Goal: Task Accomplishment & Management: Use online tool/utility

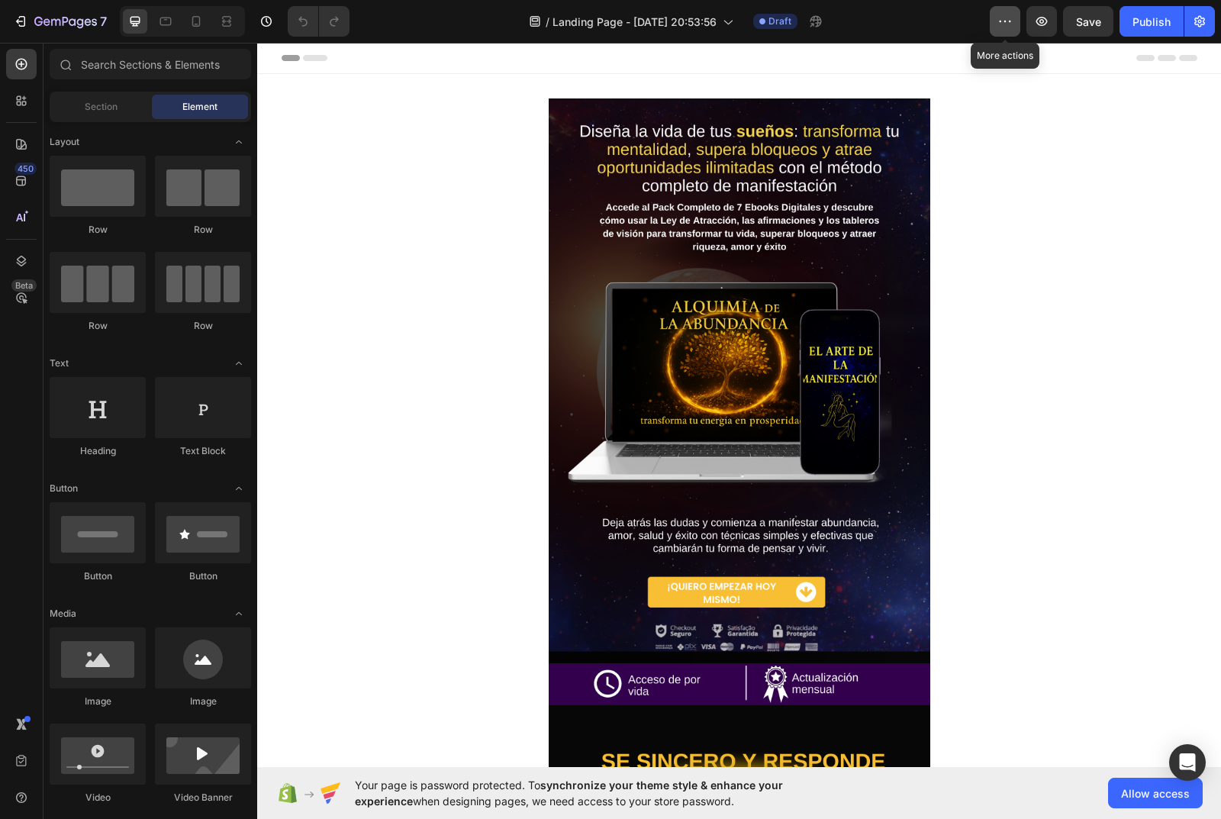
click at [1016, 17] on button "button" at bounding box center [1005, 21] width 31 height 31
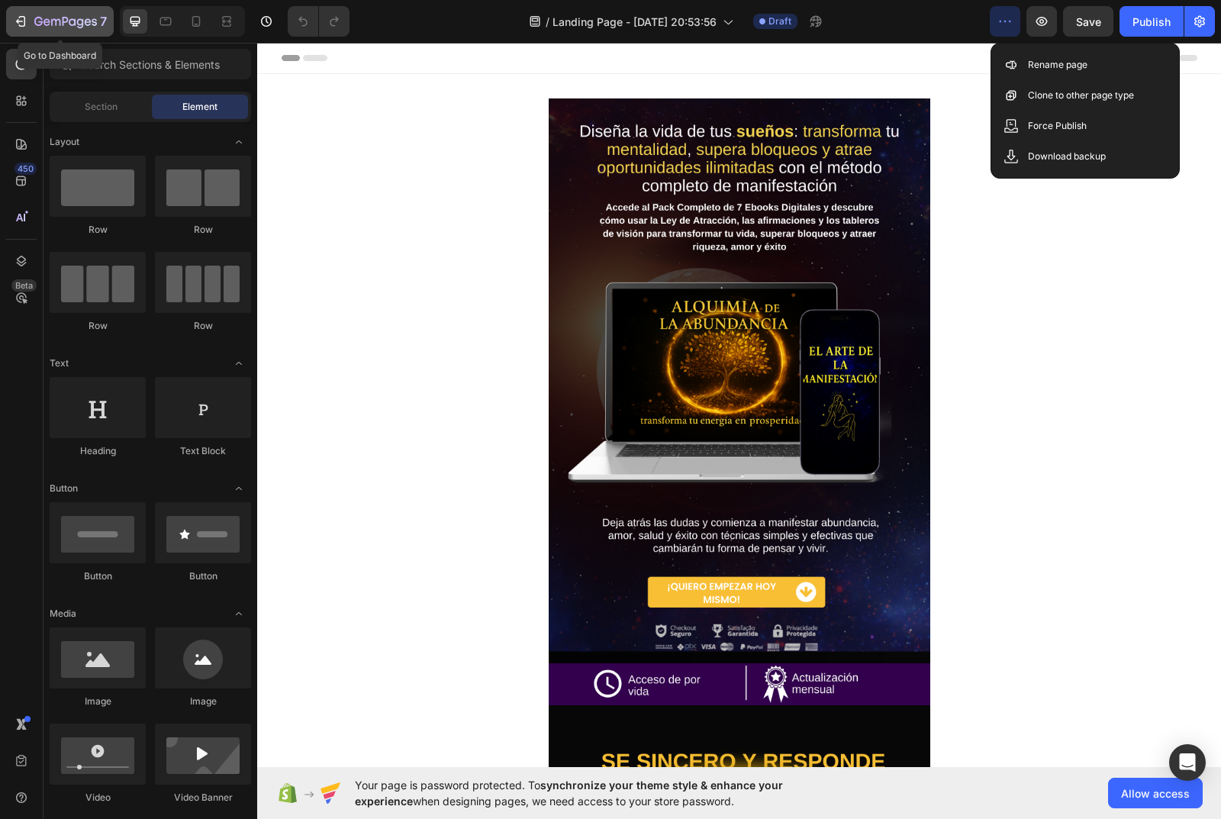
click at [21, 24] on icon "button" at bounding box center [20, 21] width 15 height 15
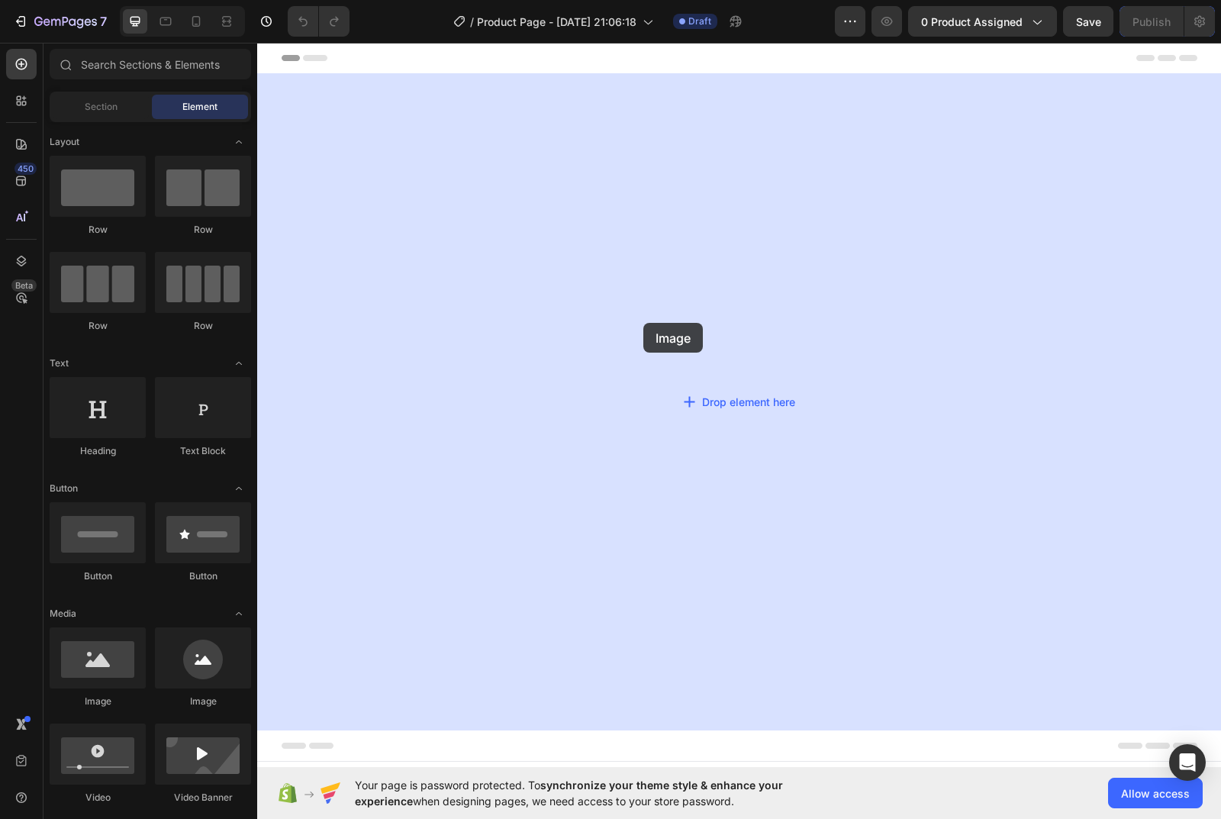
drag, startPoint x: 347, startPoint y: 703, endPoint x: 644, endPoint y: 323, distance: 481.9
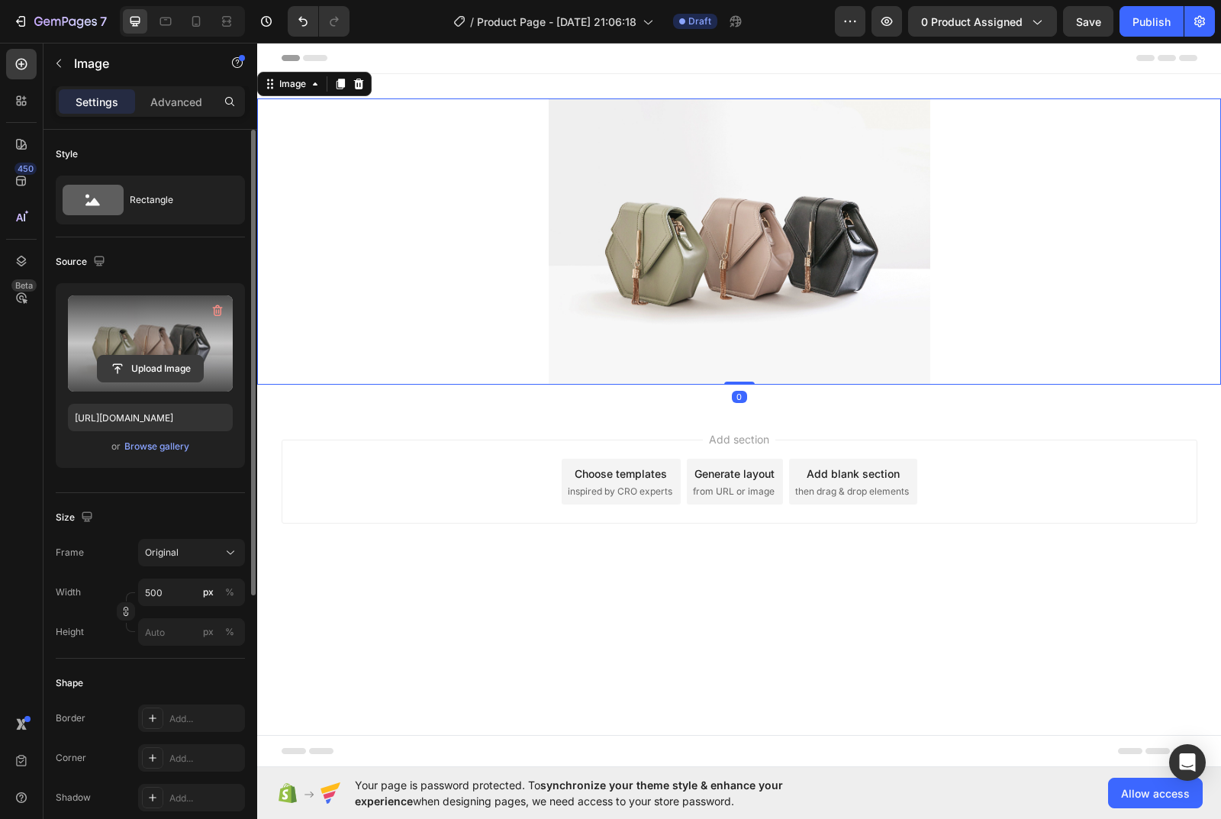
click at [148, 358] on input "file" at bounding box center [150, 369] width 105 height 26
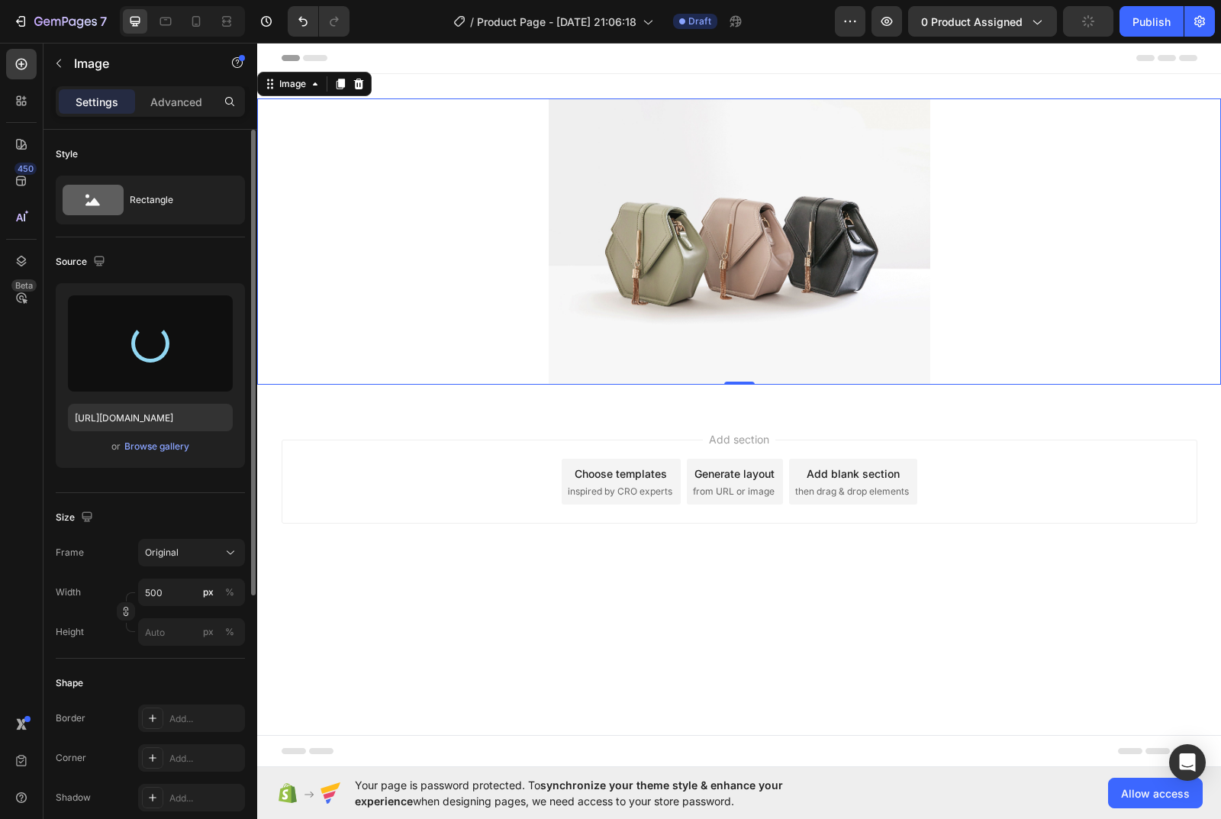
type input "https://cdn.shopify.com/s/files/1/0780/0278/2461/files/gempages_586051576292967…"
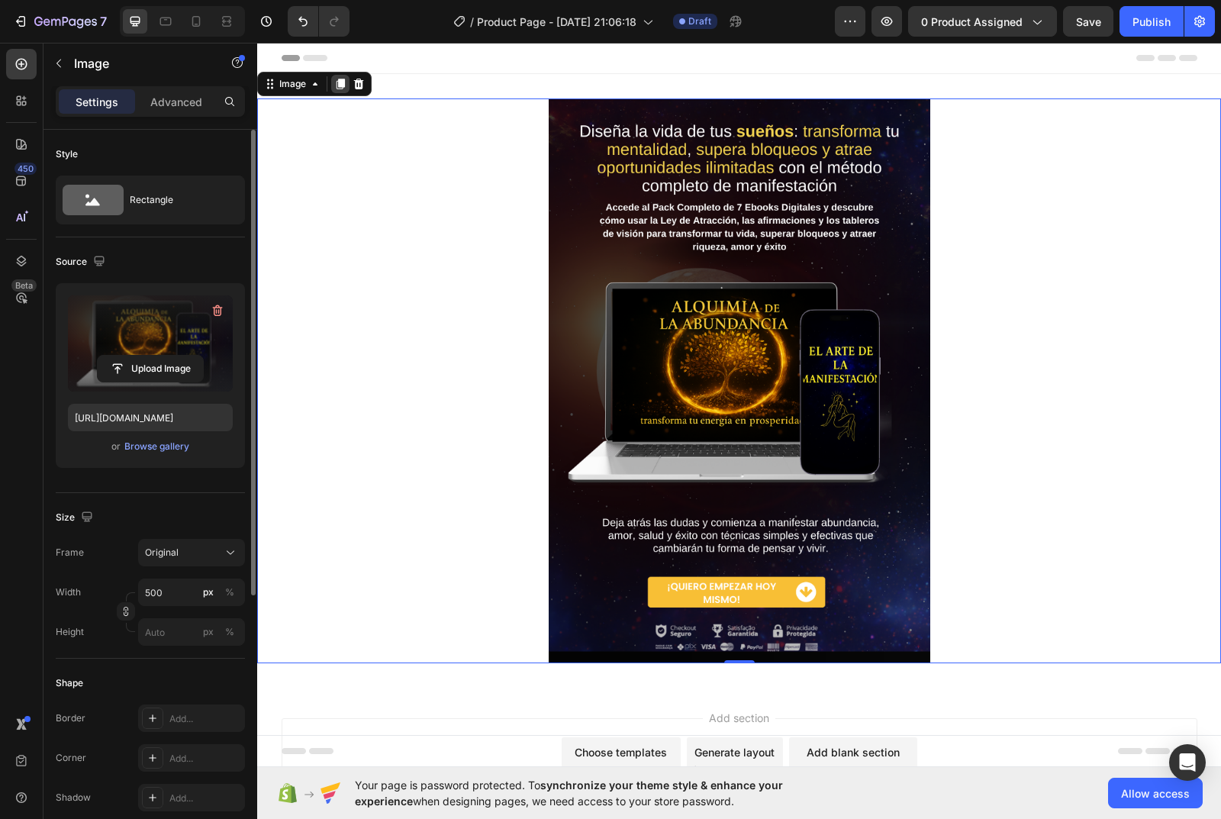
click at [339, 85] on icon at bounding box center [341, 84] width 8 height 11
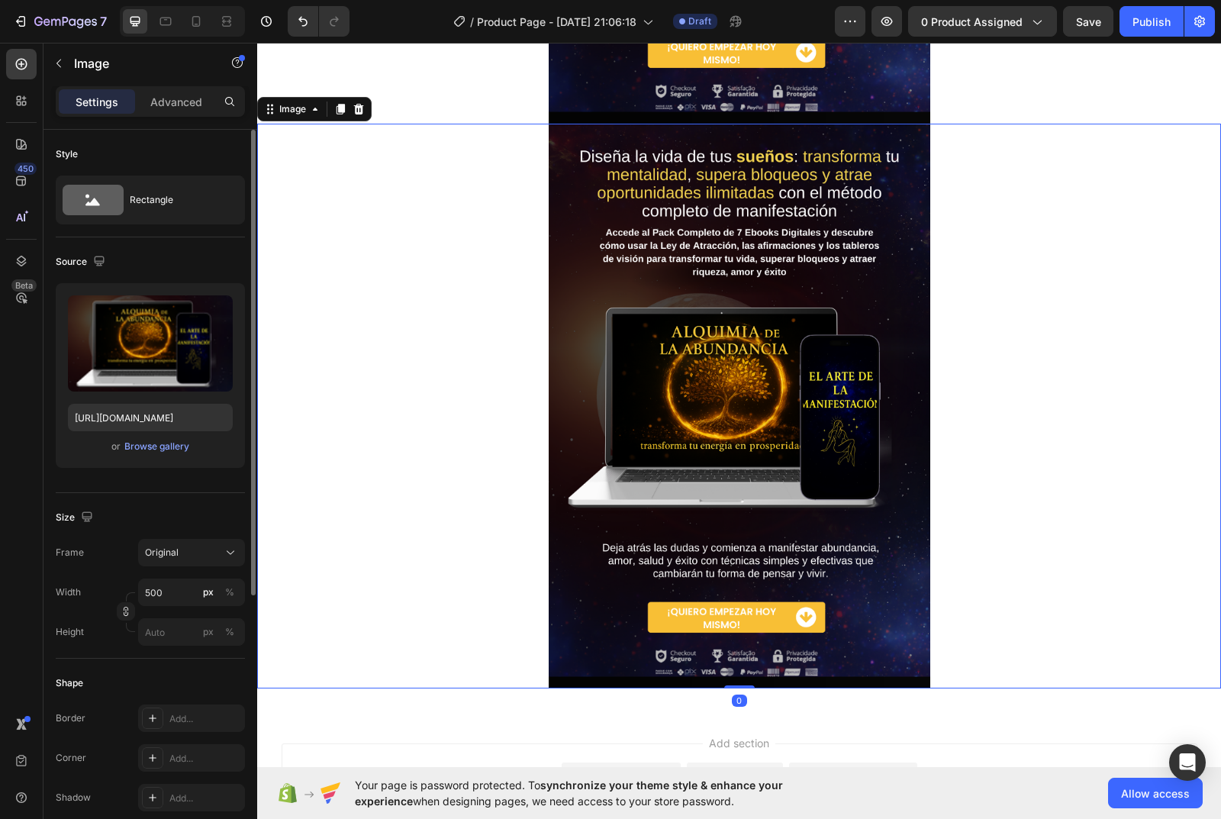
scroll to position [567, 0]
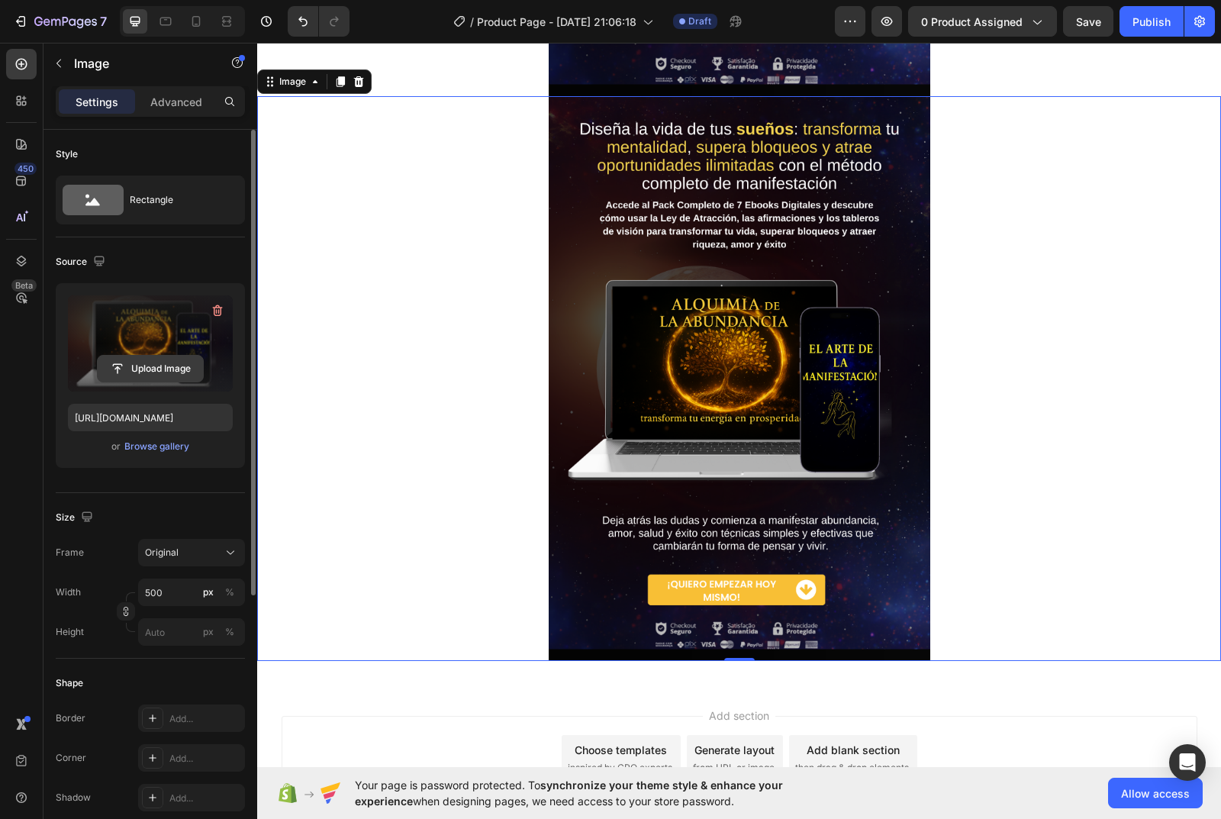
click at [155, 366] on input "file" at bounding box center [150, 369] width 105 height 26
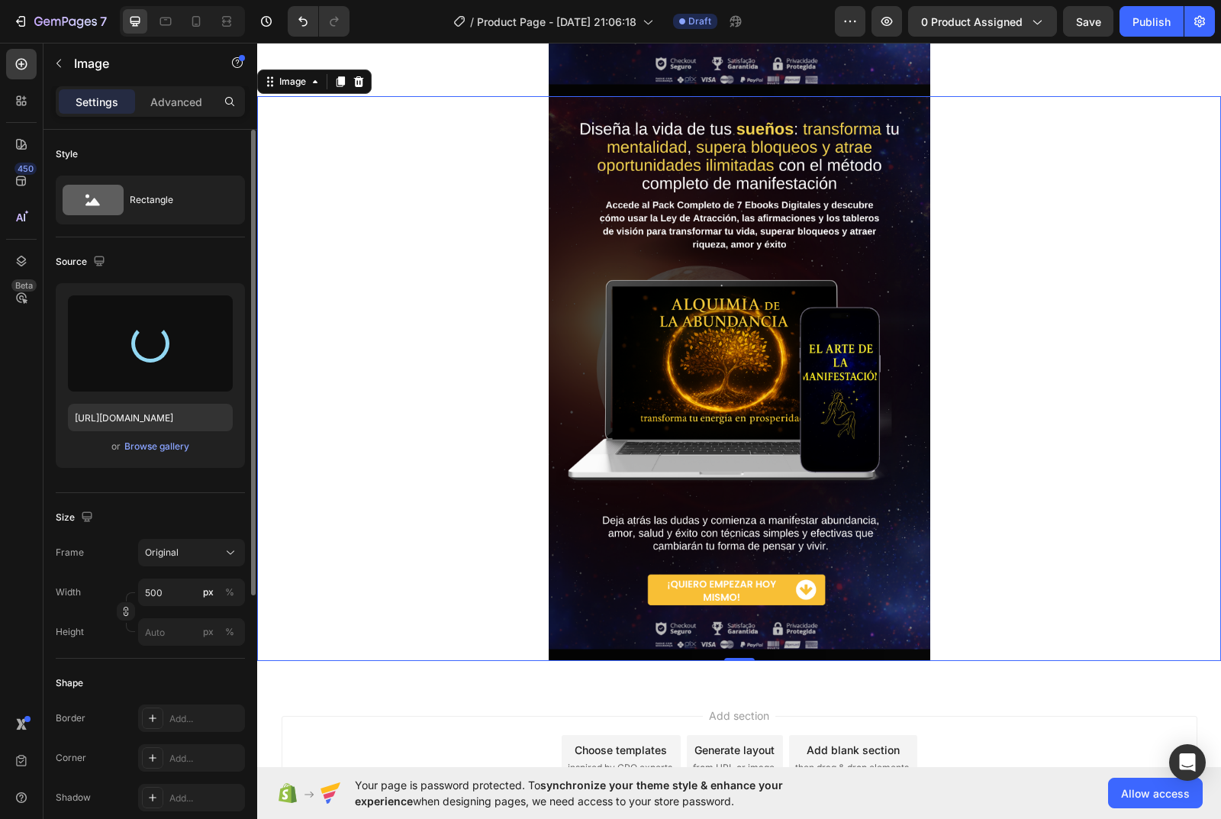
type input "https://cdn.shopify.com/s/files/1/0780/0278/2461/files/gempages_586051576292967…"
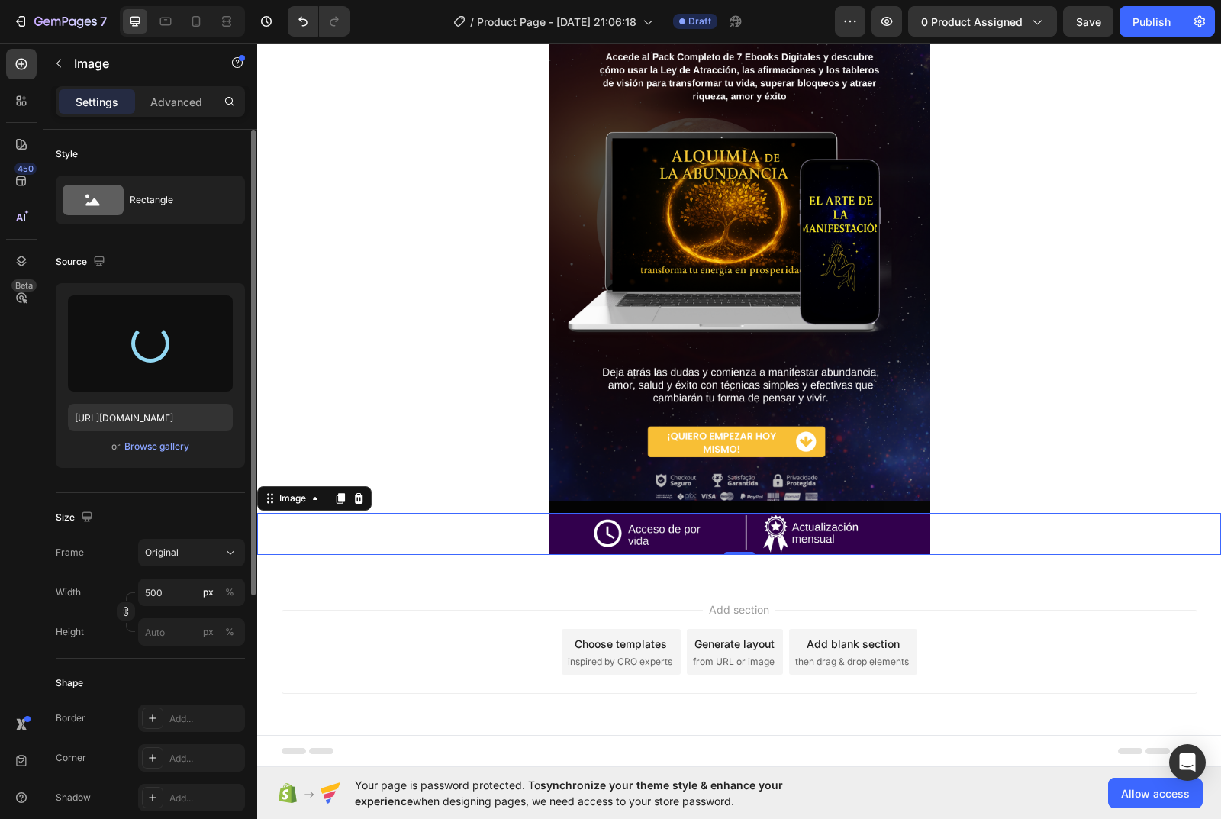
scroll to position [150, 0]
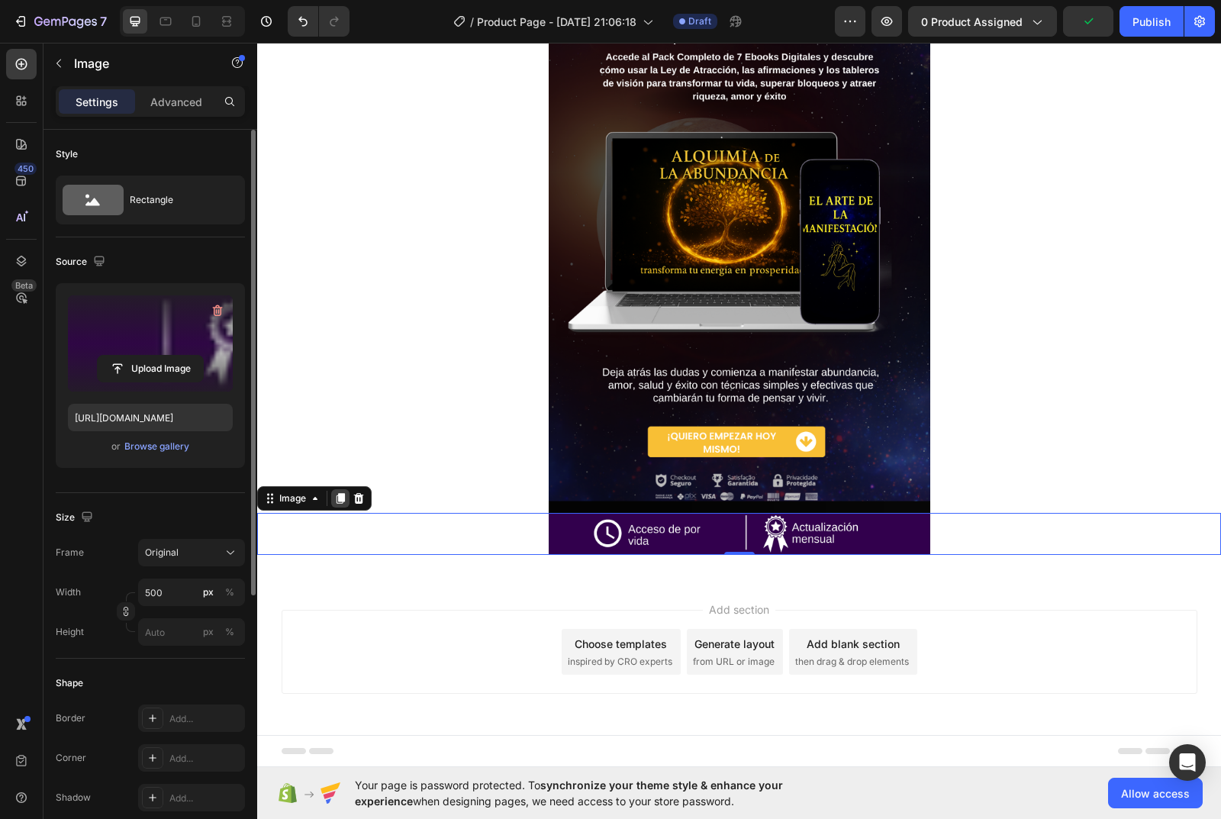
click at [338, 498] on icon at bounding box center [340, 498] width 12 height 12
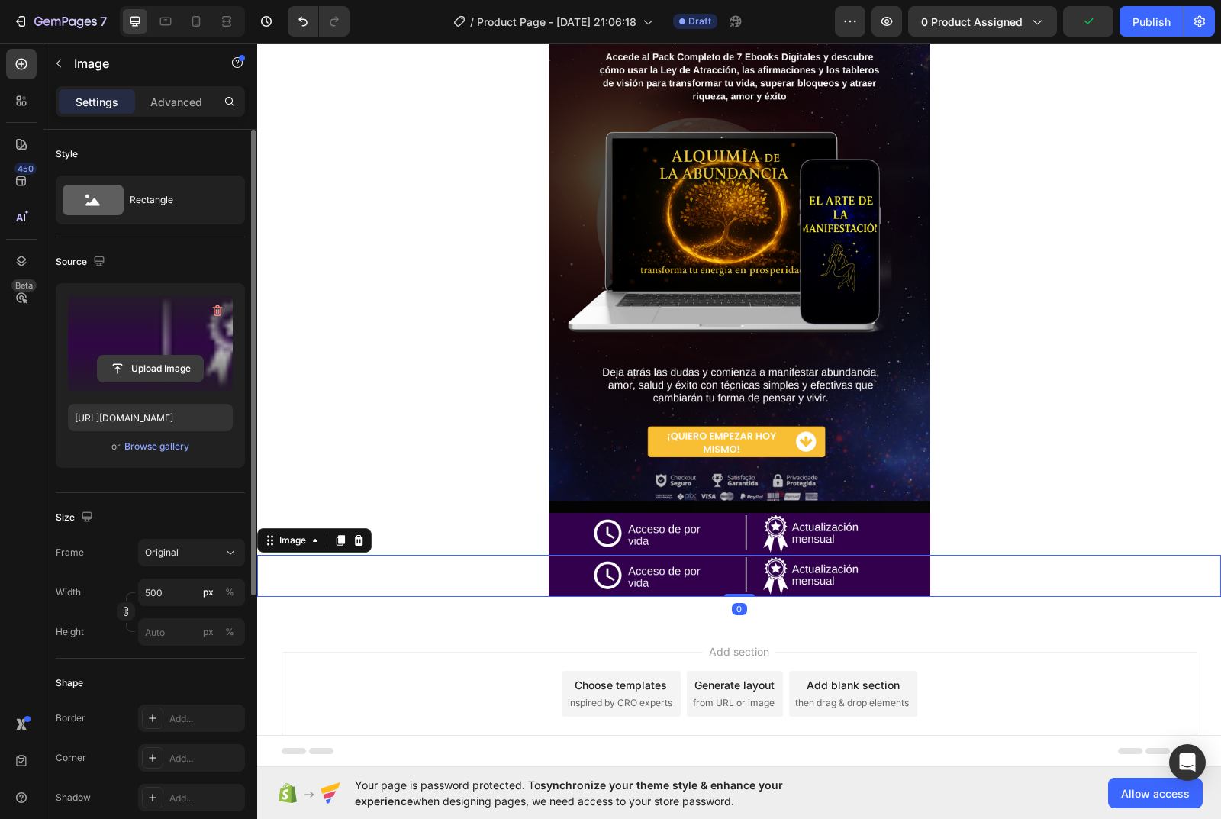
click at [149, 363] on input "file" at bounding box center [150, 369] width 105 height 26
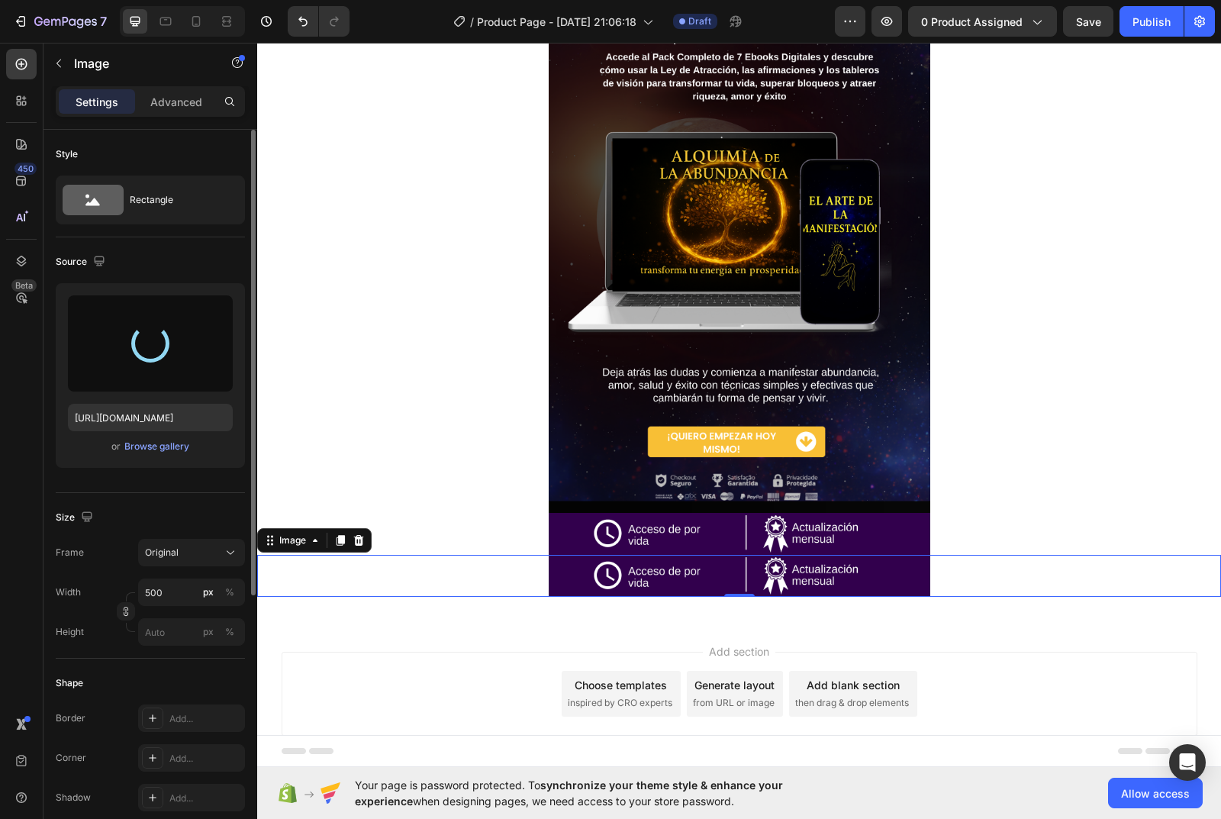
type input "https://cdn.shopify.com/s/files/1/0780/0278/2461/files/gempages_586051576292967…"
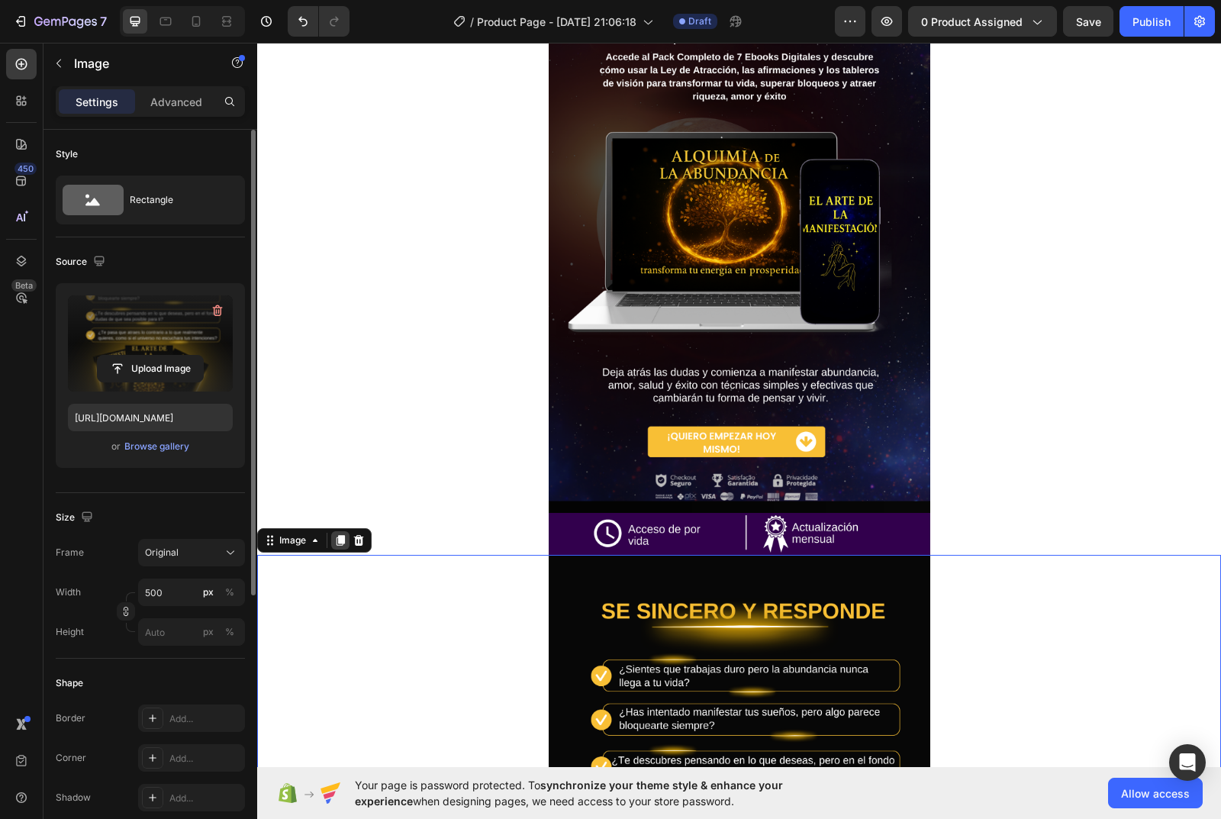
click at [339, 540] on icon at bounding box center [341, 540] width 8 height 11
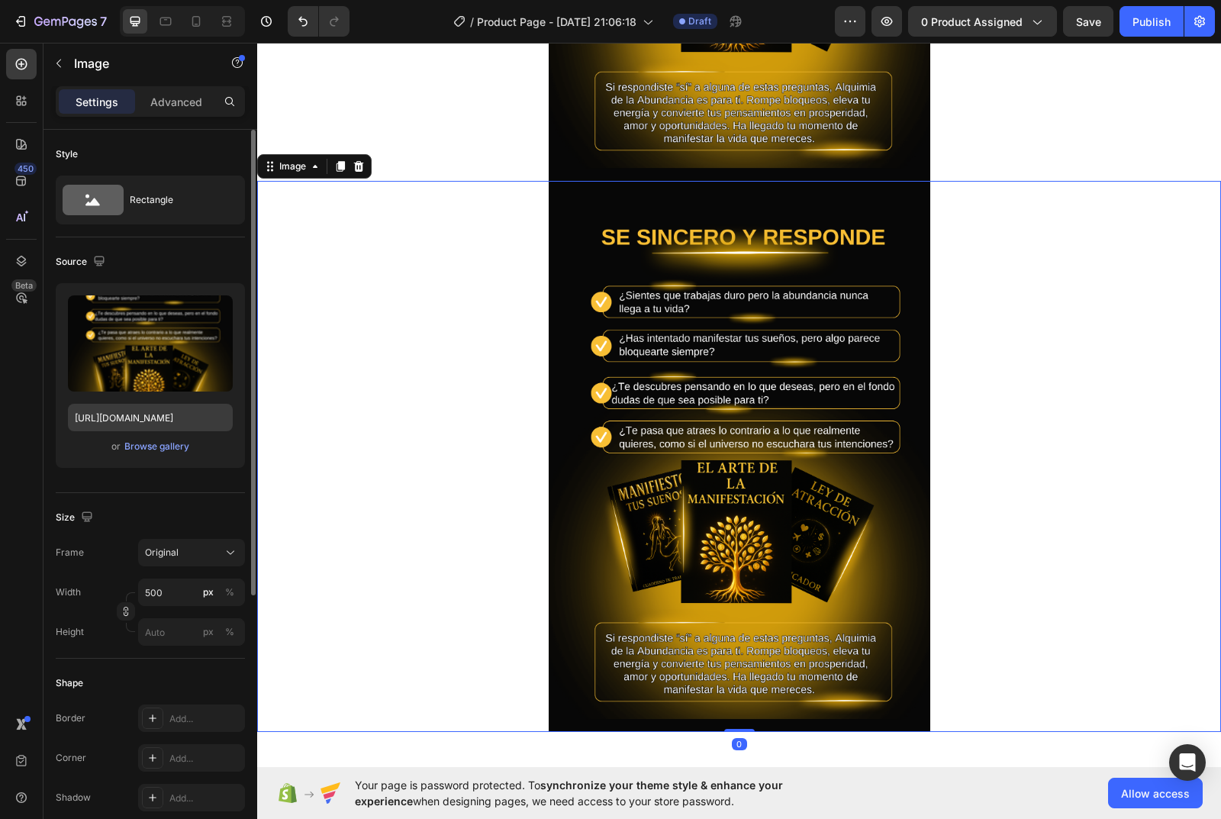
scroll to position [1160, 0]
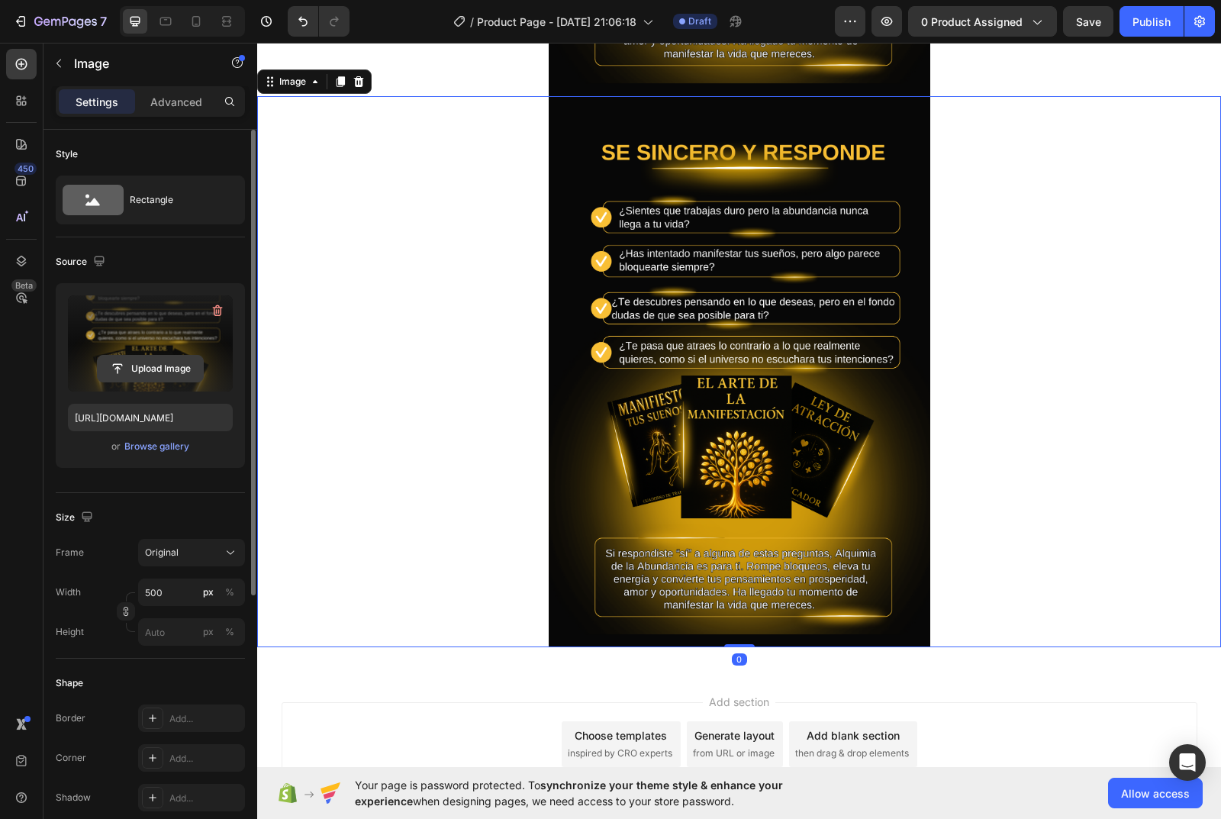
click at [157, 369] on input "file" at bounding box center [150, 369] width 105 height 26
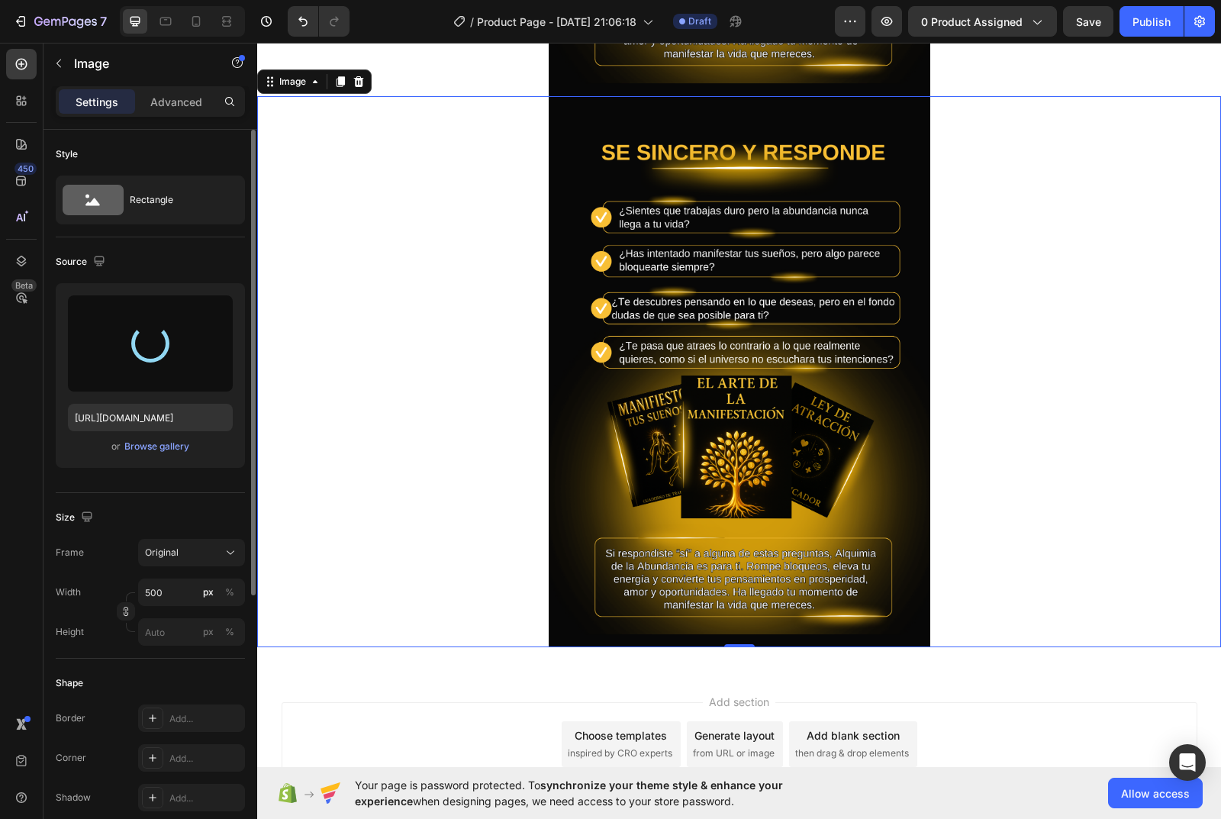
type input "https://cdn.shopify.com/s/files/1/0780/0278/2461/files/gempages_586051576292967…"
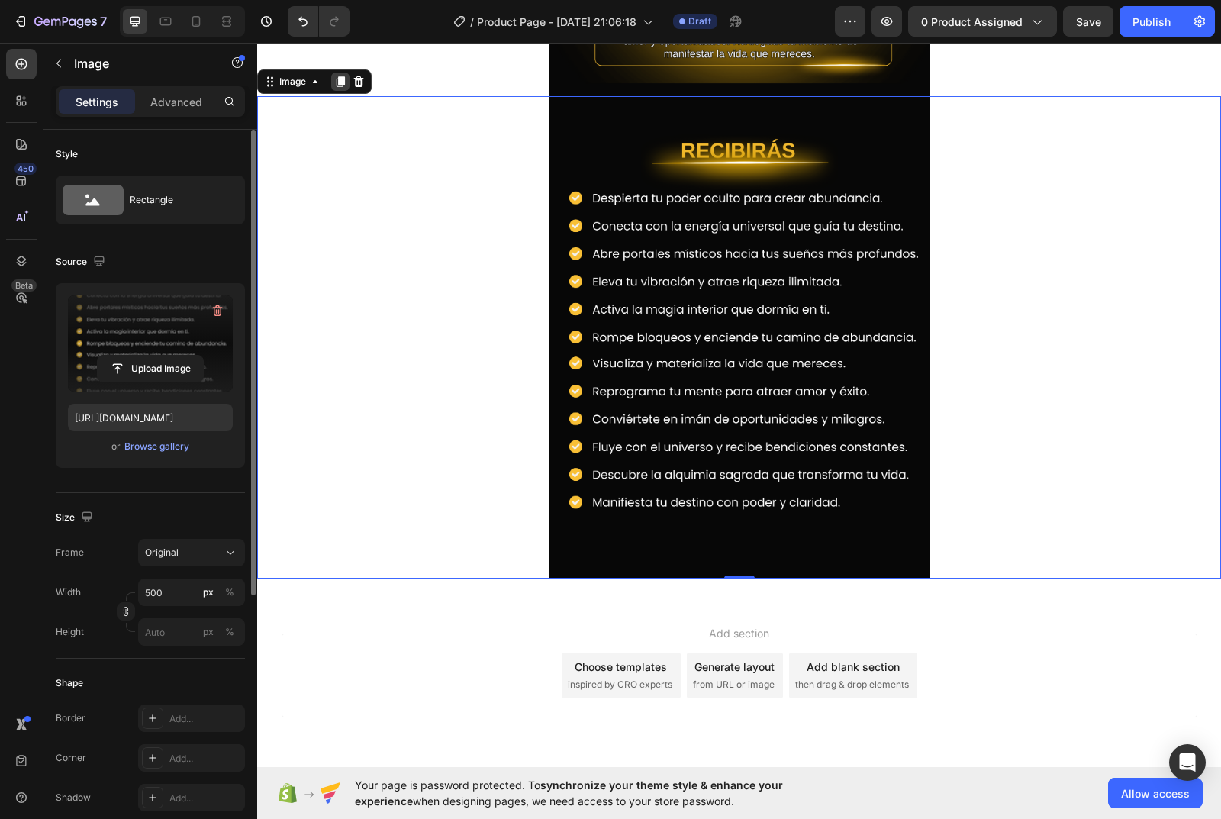
click at [341, 83] on icon at bounding box center [341, 82] width 8 height 11
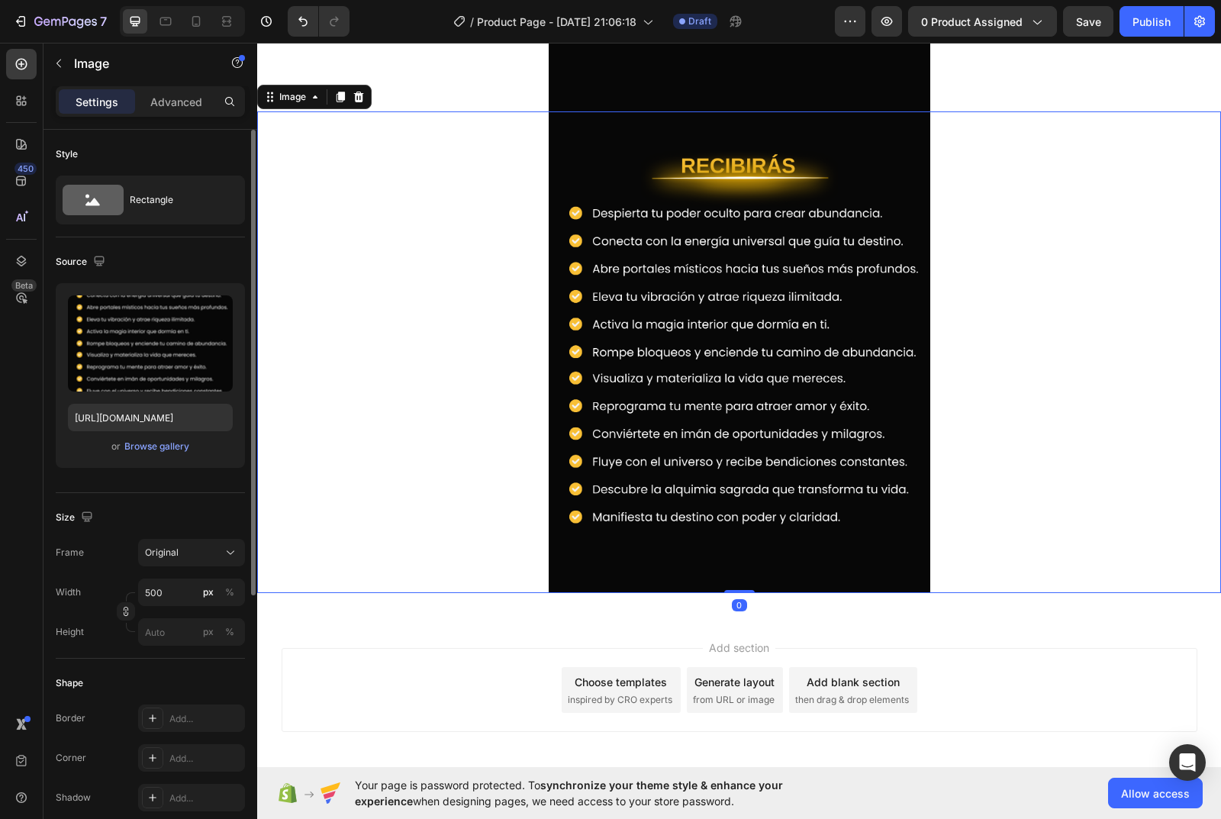
scroll to position [1642, 0]
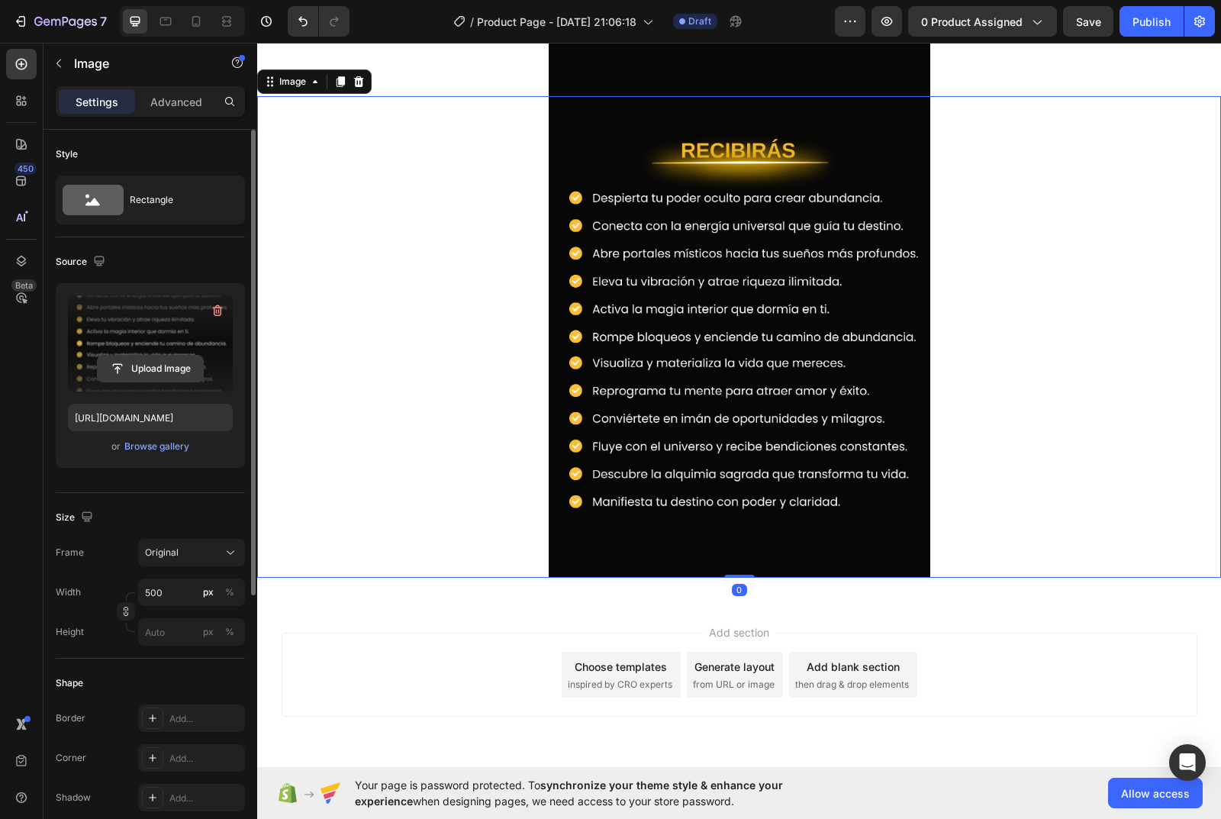
click at [163, 378] on input "file" at bounding box center [150, 369] width 105 height 26
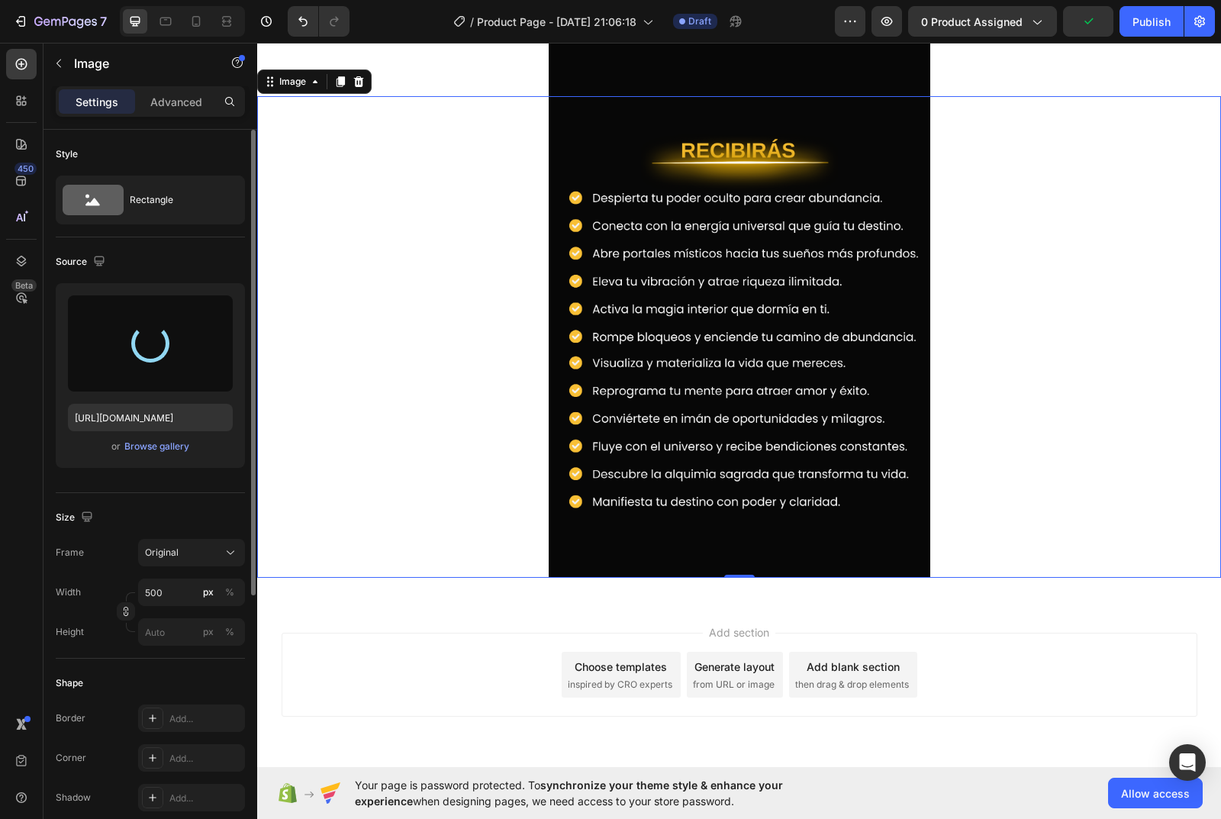
type input "https://cdn.shopify.com/s/files/1/0780/0278/2461/files/gempages_586051576292967…"
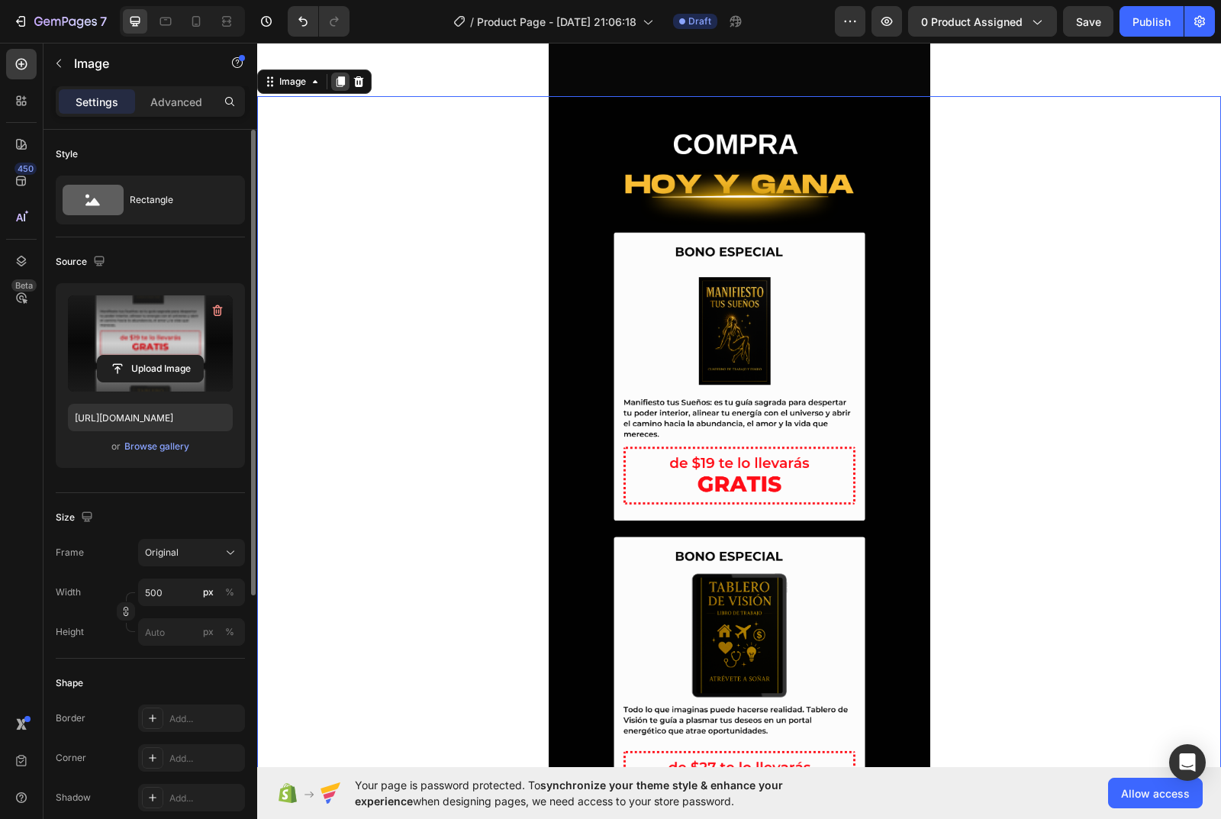
click at [339, 79] on icon at bounding box center [341, 81] width 8 height 11
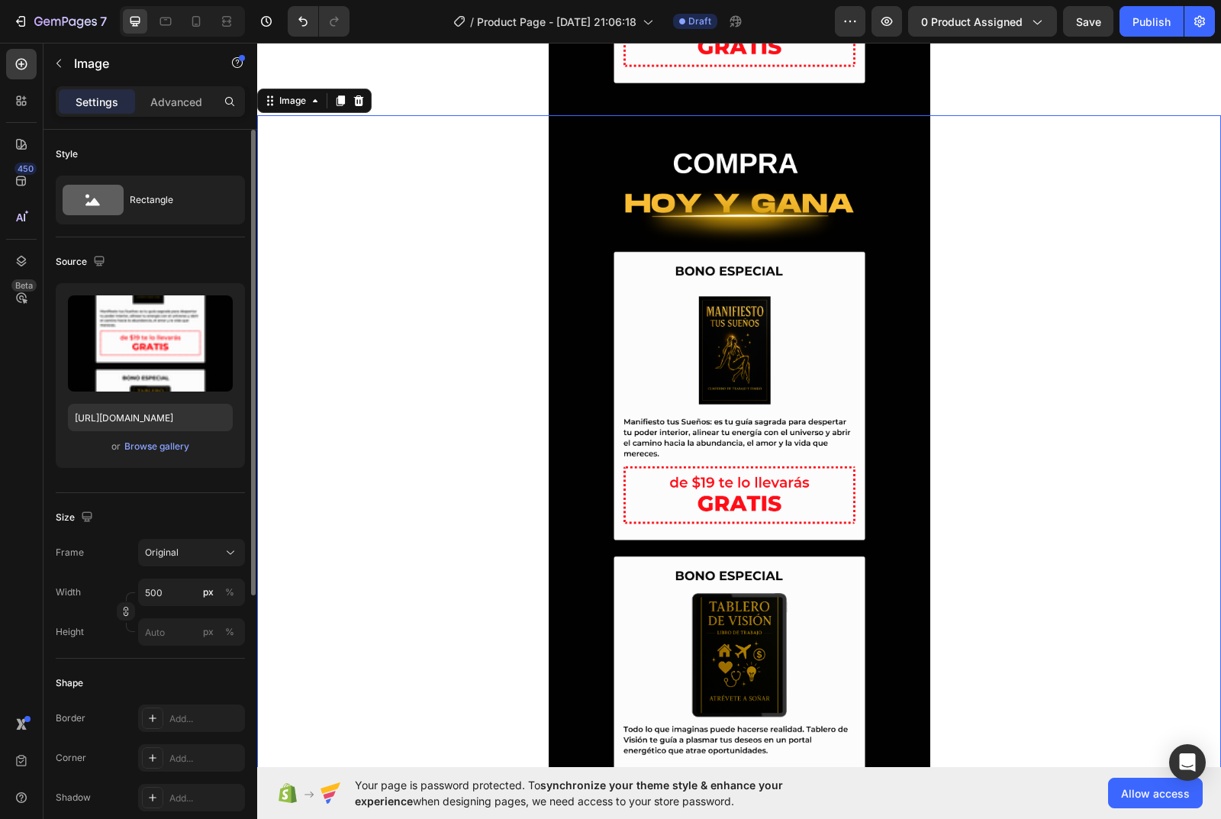
scroll to position [2403, 0]
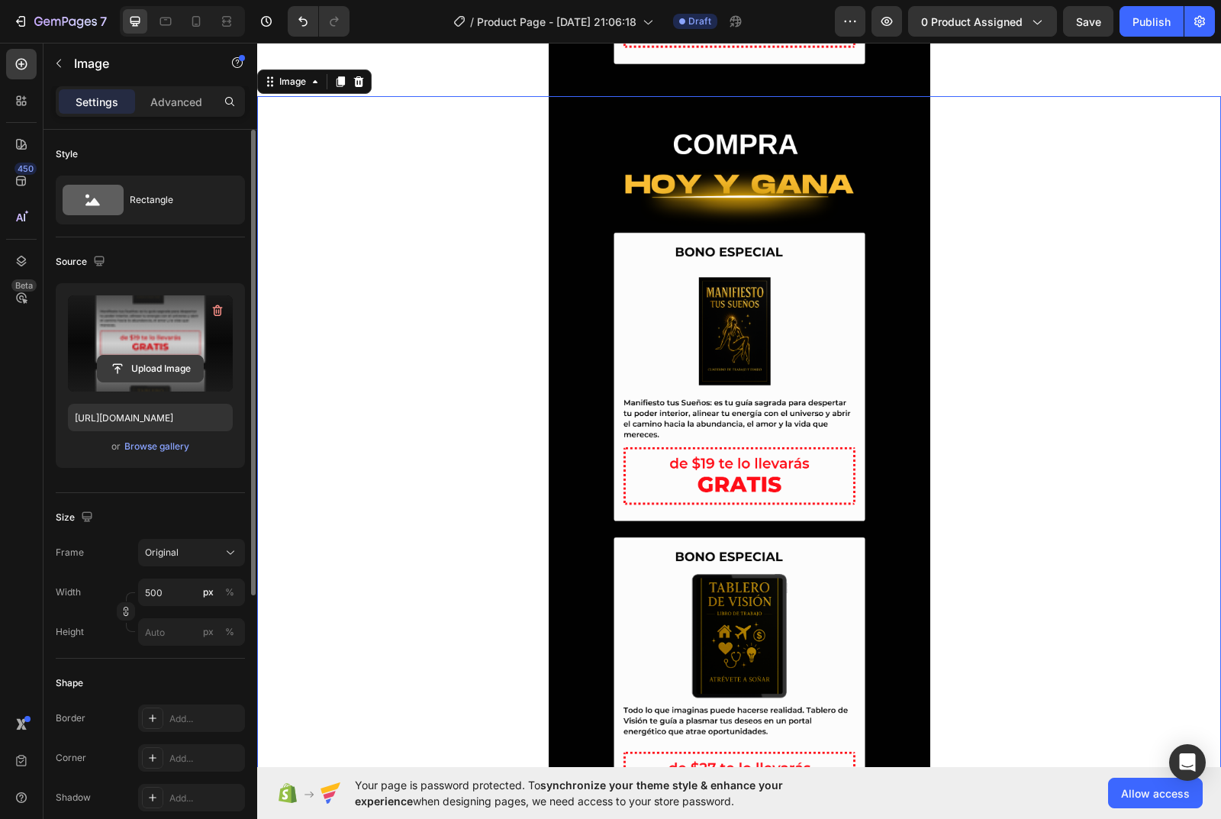
click at [159, 373] on input "file" at bounding box center [150, 369] width 105 height 26
type input "https://cdn.shopify.com/s/files/1/0780/0278/2461/files/gempages_586051576292967…"
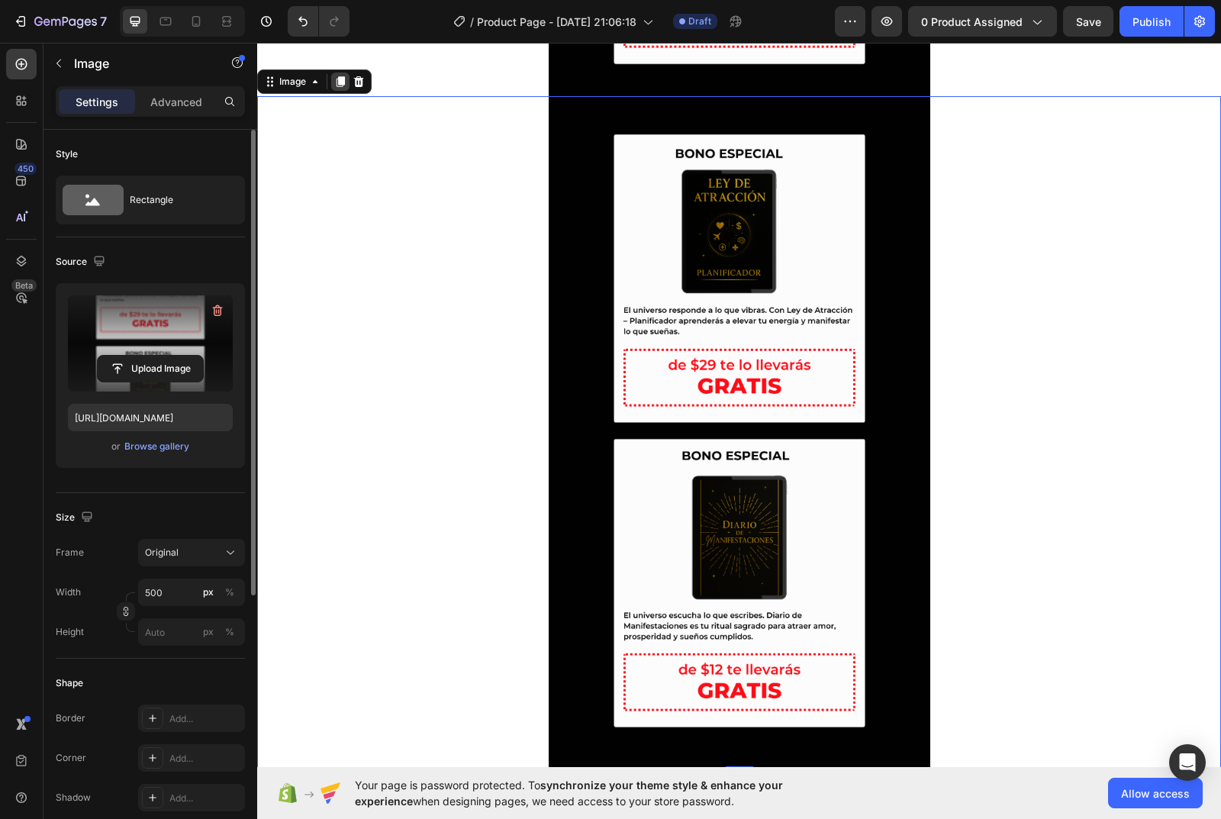
click at [344, 78] on icon at bounding box center [341, 81] width 8 height 11
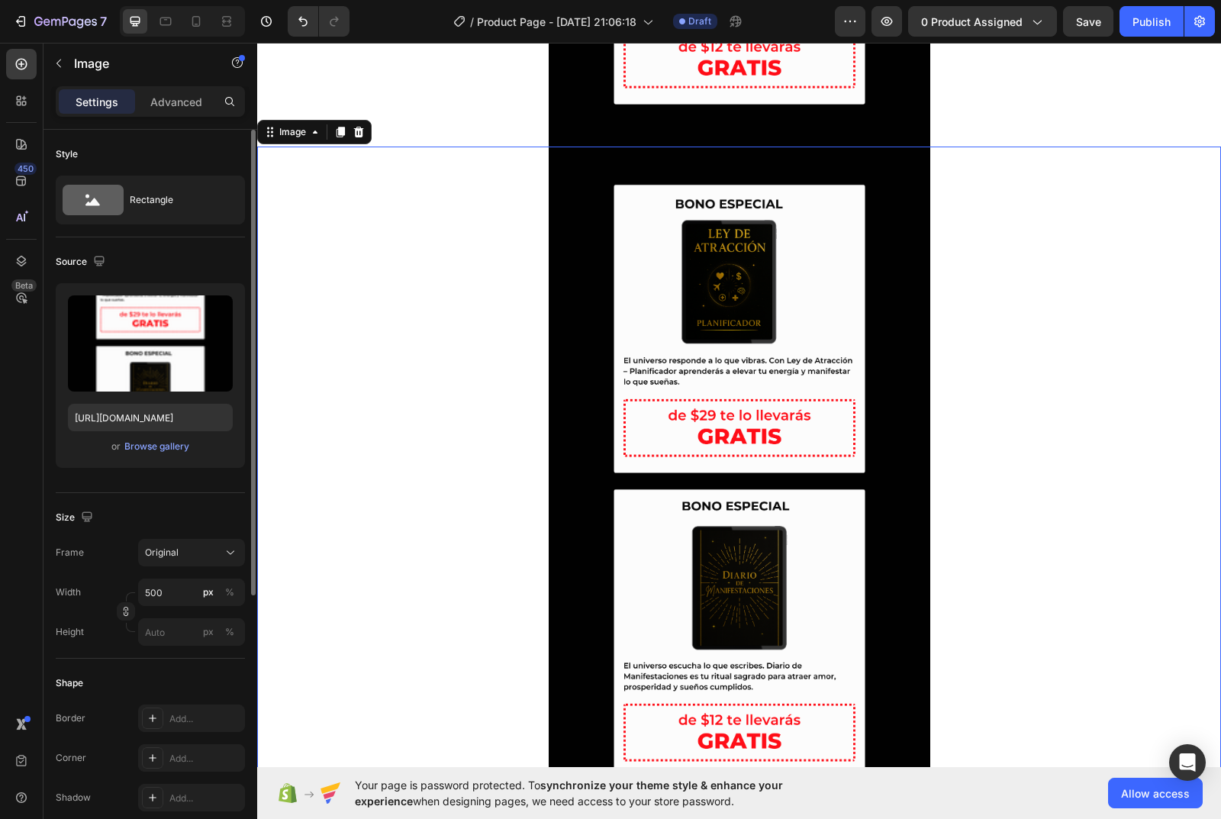
scroll to position [3076, 0]
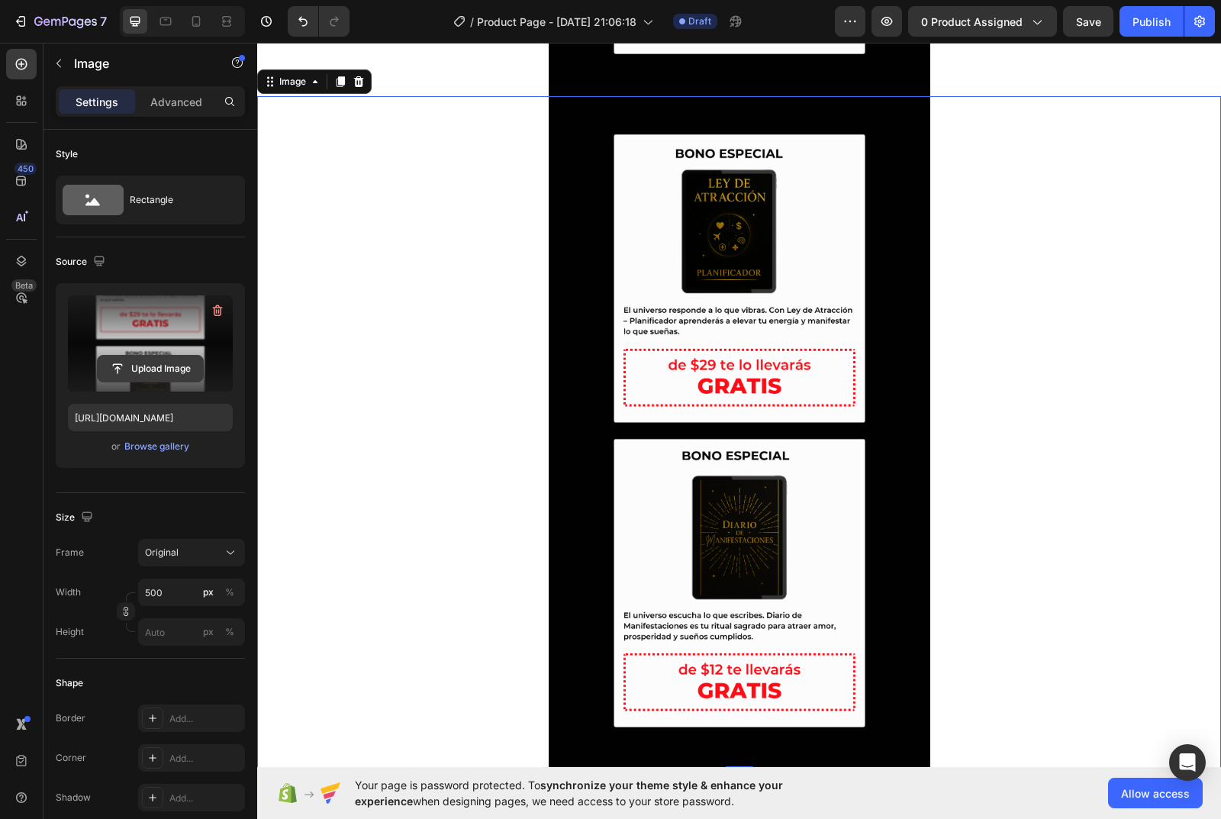
click at [160, 369] on input "file" at bounding box center [150, 369] width 105 height 26
type input "https://cdn.shopify.com/s/files/1/0780/0278/2461/files/gempages_586051576292967…"
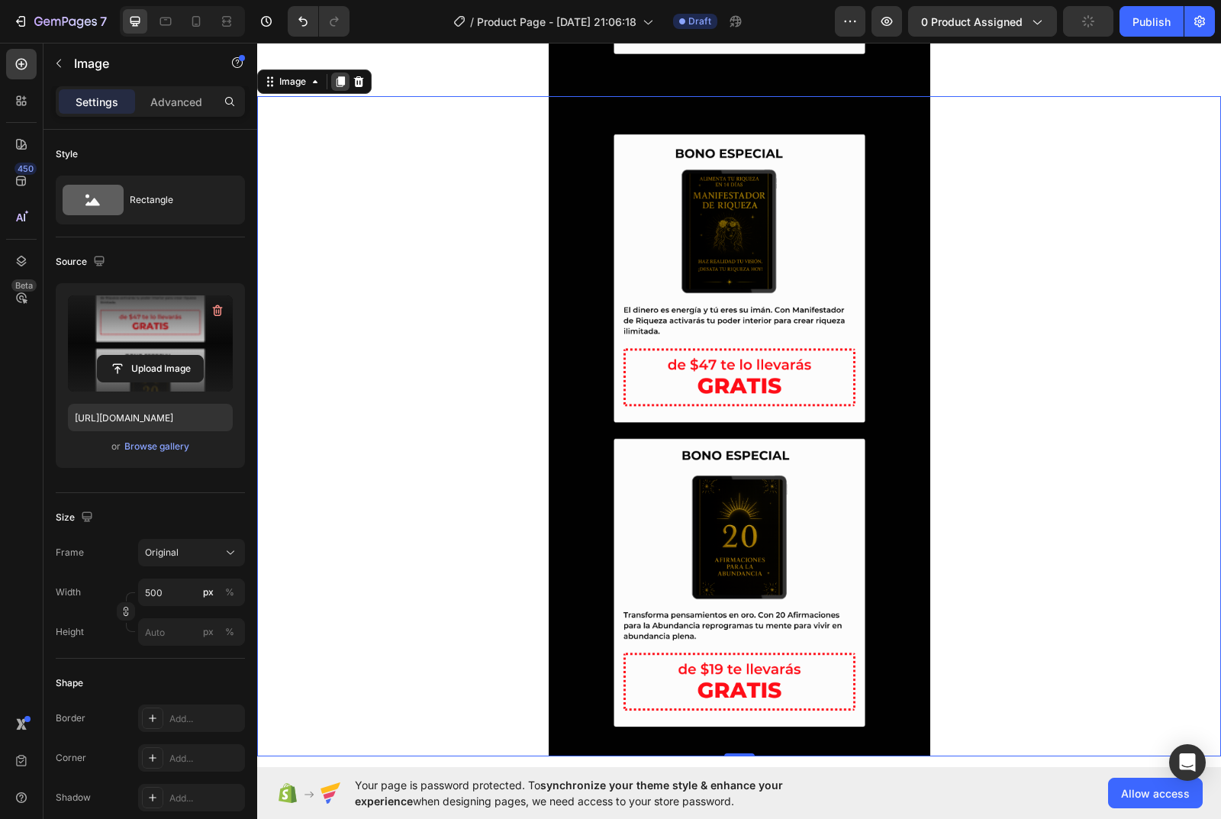
click at [339, 82] on icon at bounding box center [341, 81] width 8 height 11
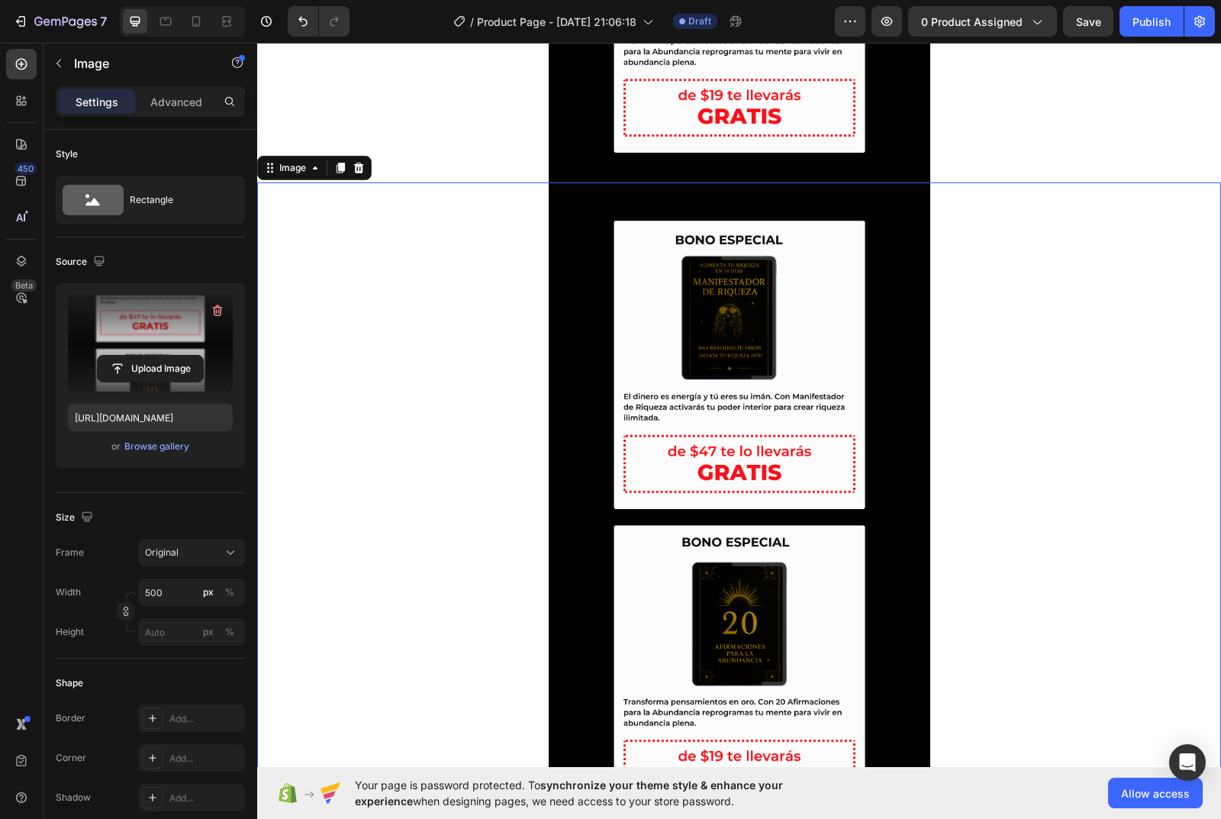
scroll to position [3737, 0]
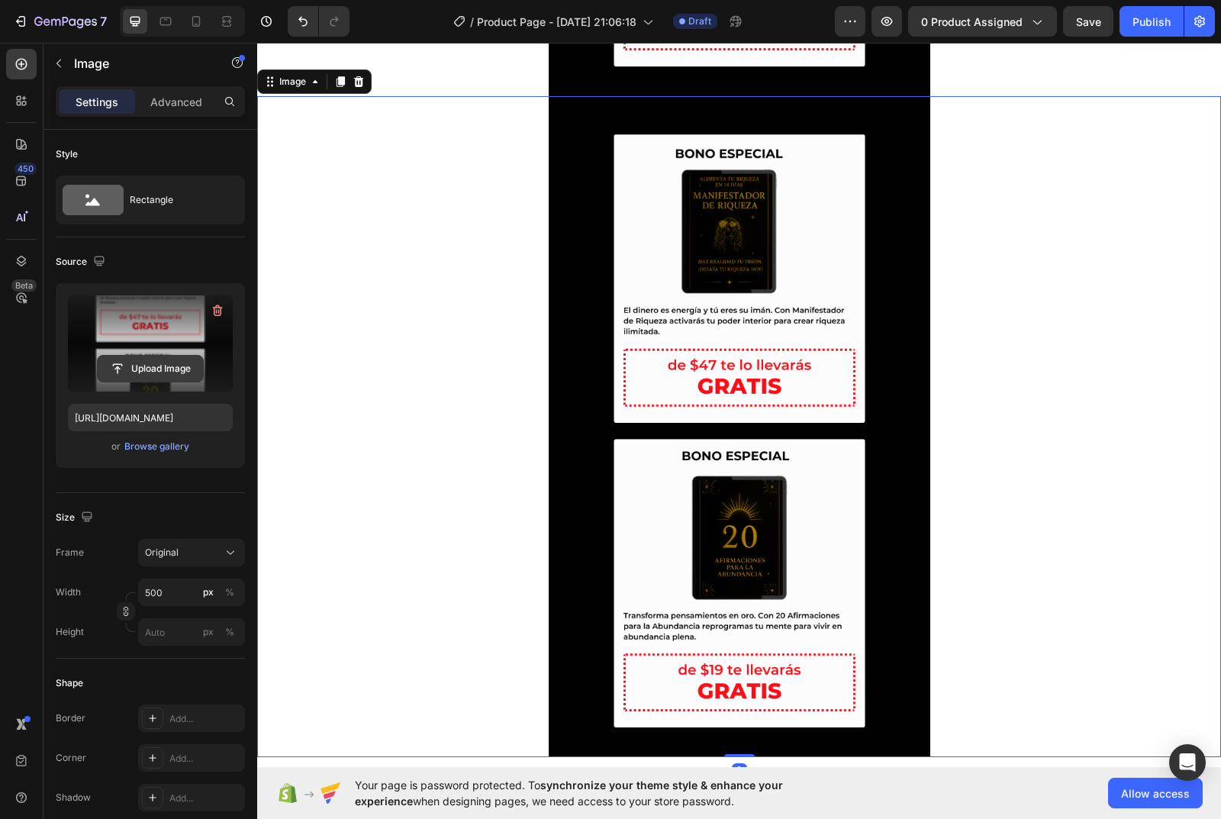
click at [156, 369] on input "file" at bounding box center [150, 369] width 105 height 26
type input "https://cdn.shopify.com/s/files/1/0780/0278/2461/files/gempages_586051576292967…"
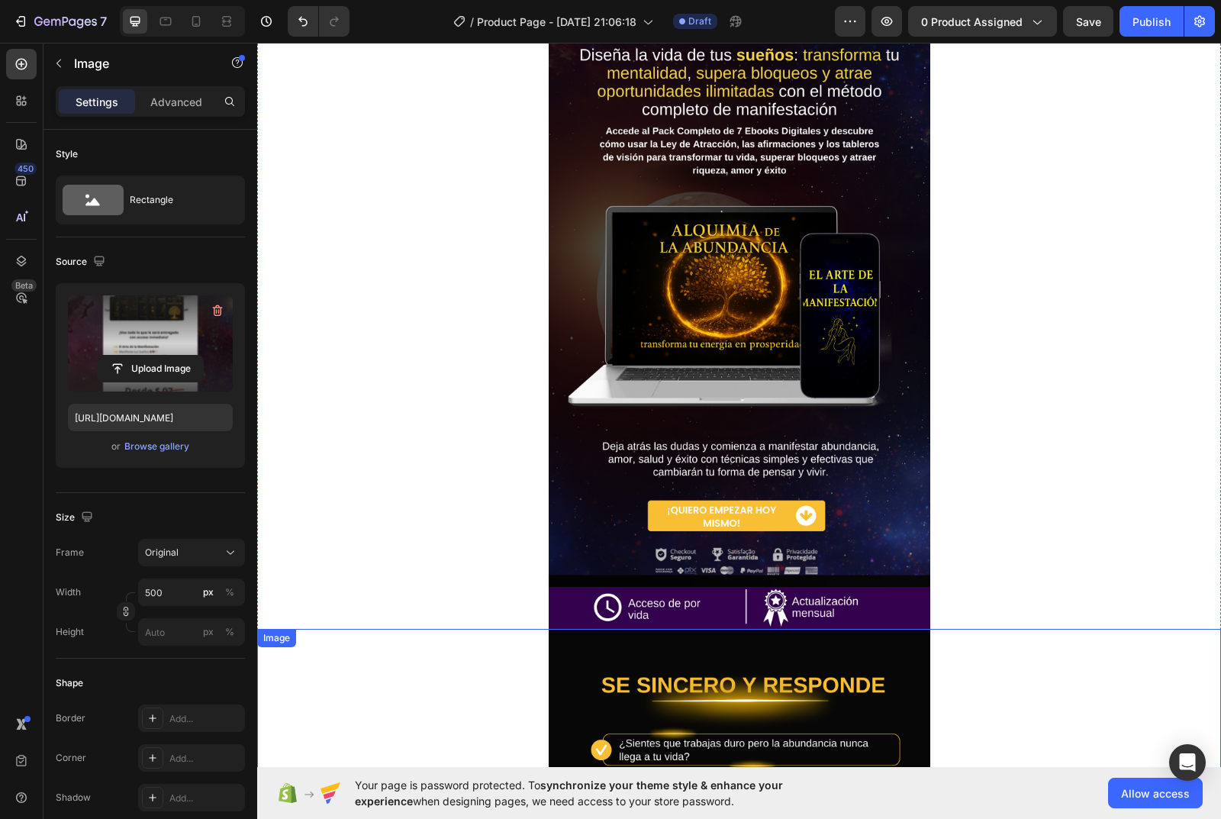
scroll to position [0, 0]
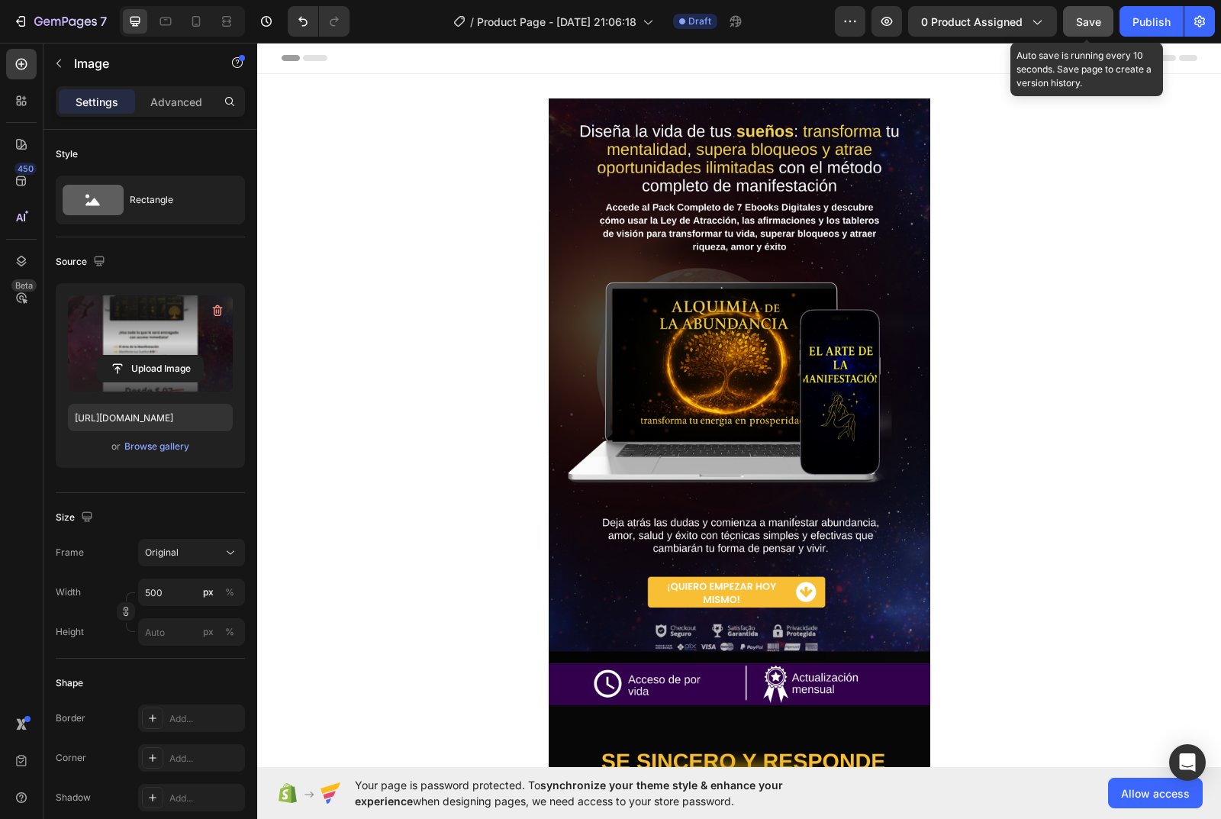
click at [1086, 29] on div "Save" at bounding box center [1088, 22] width 25 height 16
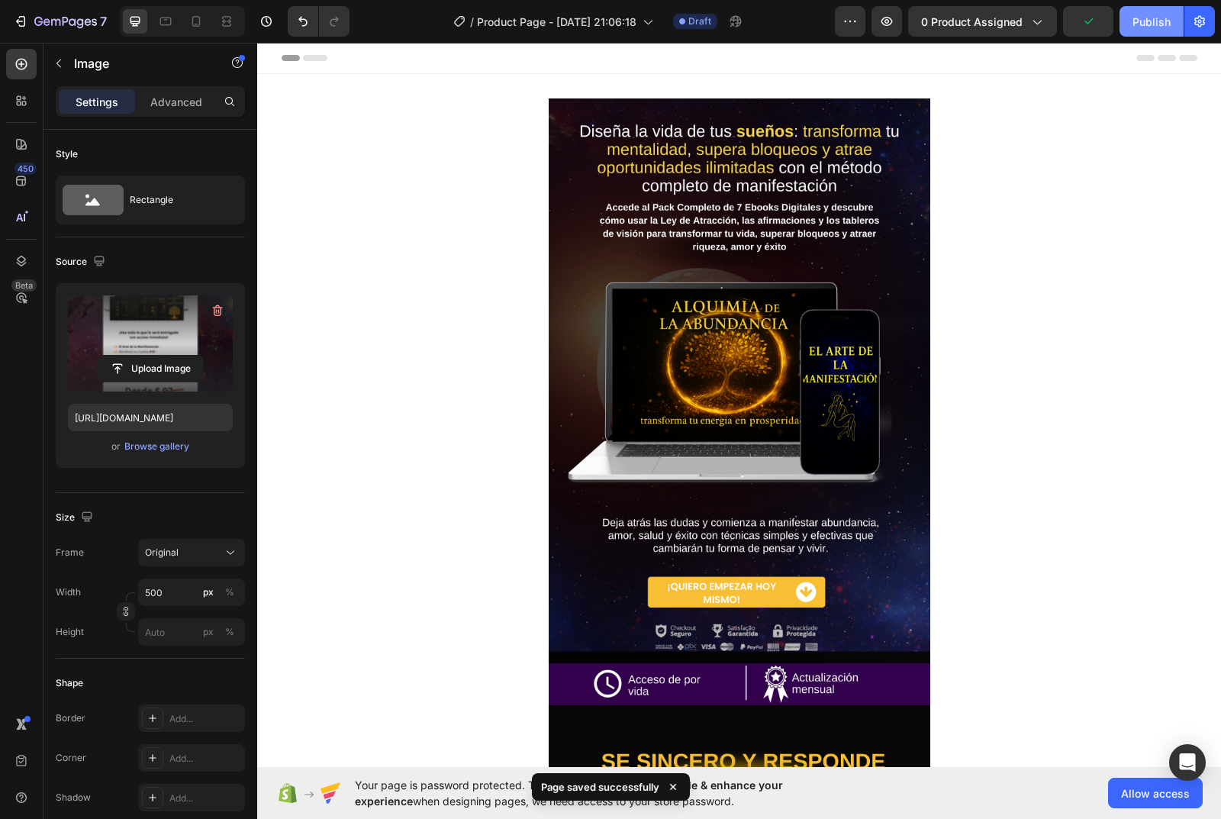
click at [1156, 22] on div "Publish" at bounding box center [1152, 22] width 38 height 16
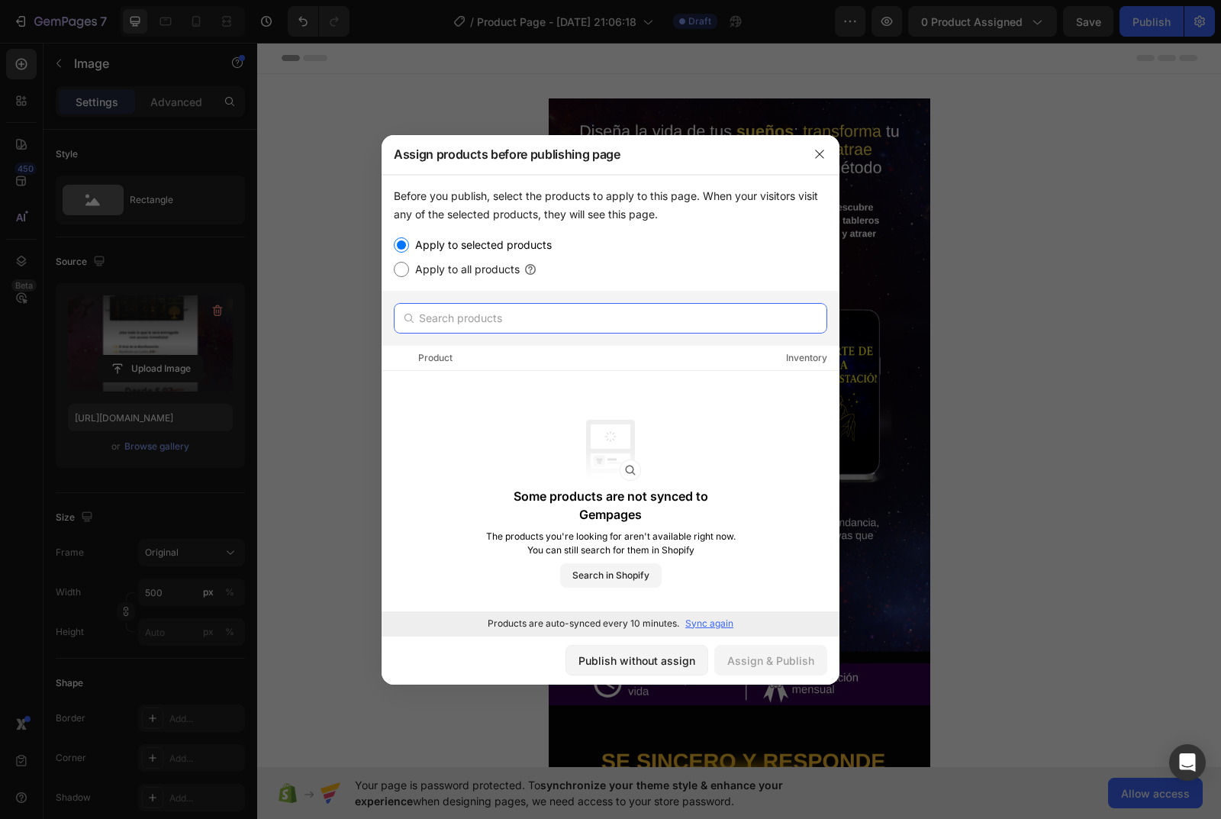
click at [571, 318] on input "text" at bounding box center [611, 318] width 434 height 31
click at [441, 274] on label "Apply to all products" at bounding box center [464, 269] width 111 height 18
click at [409, 274] on input "Apply to all products" at bounding box center [401, 269] width 15 height 15
radio input "true"
click at [447, 249] on label "Apply to selected products" at bounding box center [480, 245] width 143 height 18
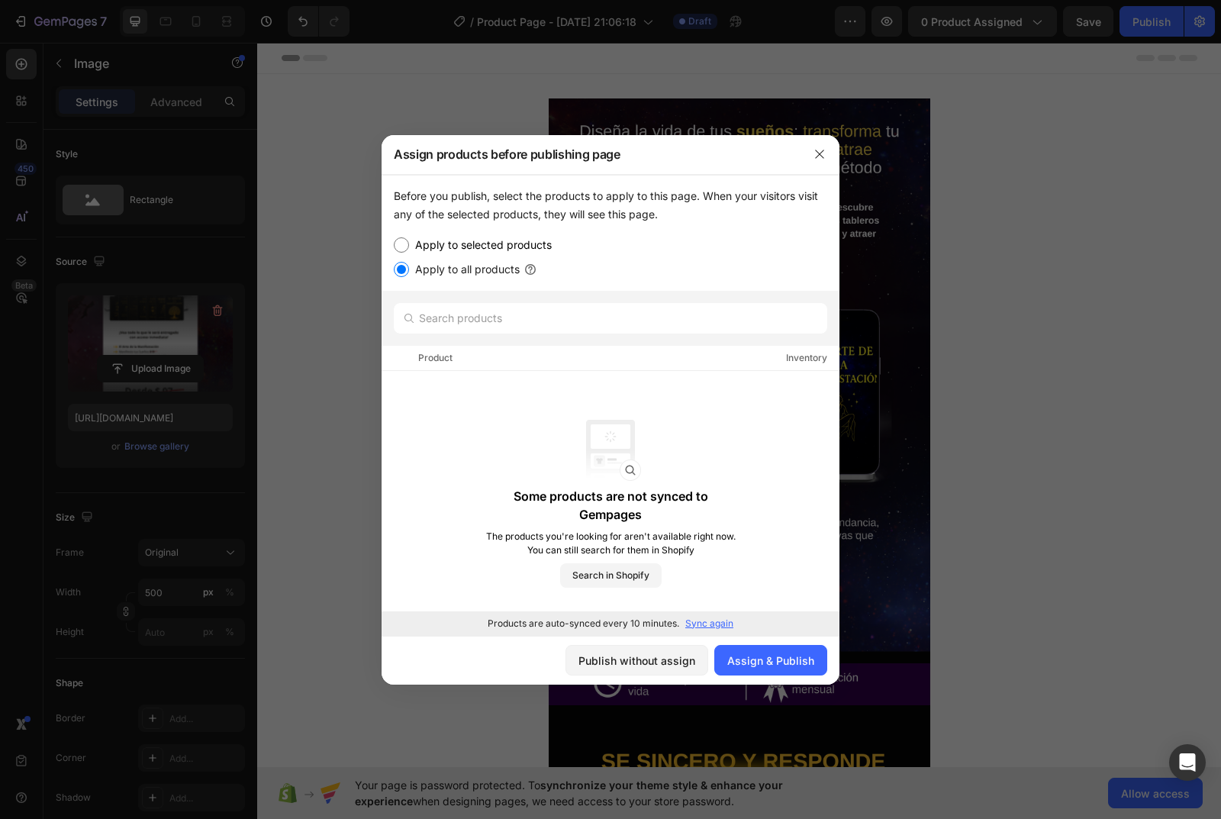
click at [409, 249] on input "Apply to selected products" at bounding box center [401, 244] width 15 height 15
radio input "true"
click at [822, 160] on icon "button" at bounding box center [820, 154] width 12 height 12
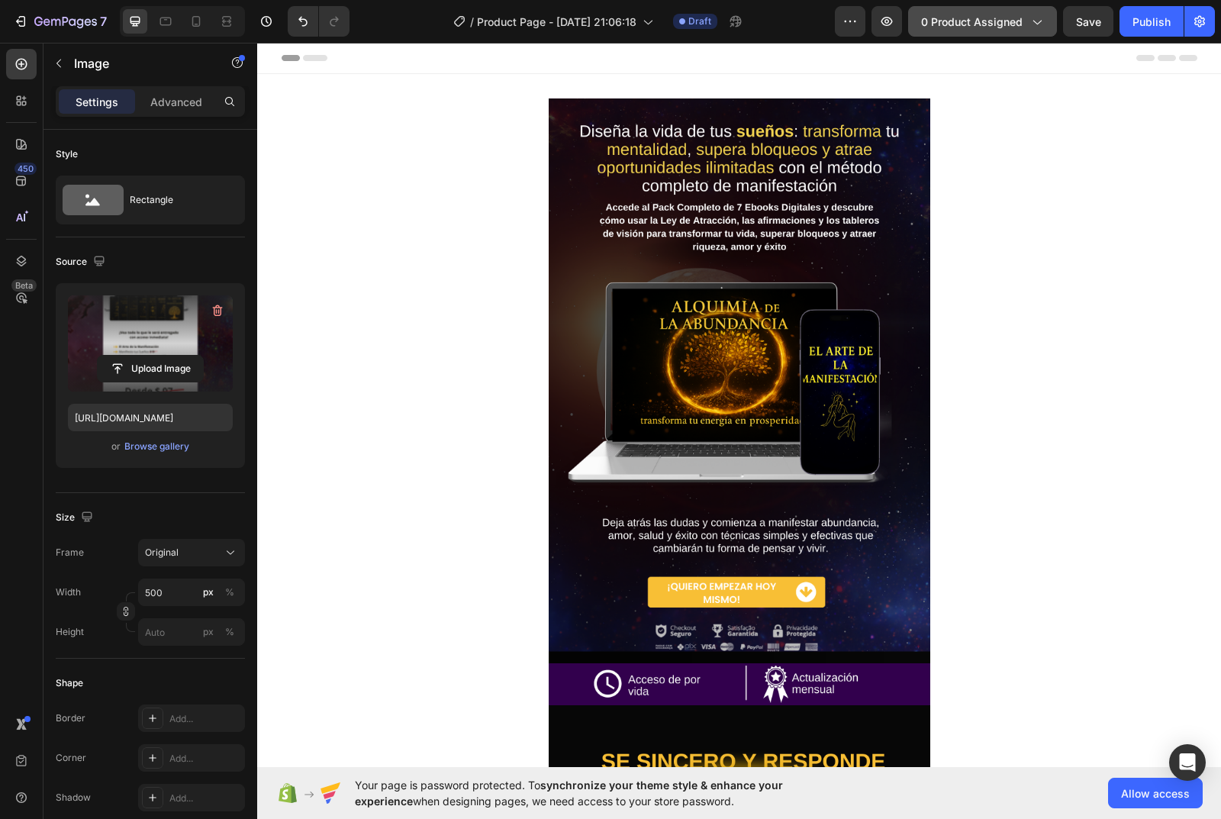
click at [984, 23] on span "0 product assigned" at bounding box center [972, 22] width 102 height 16
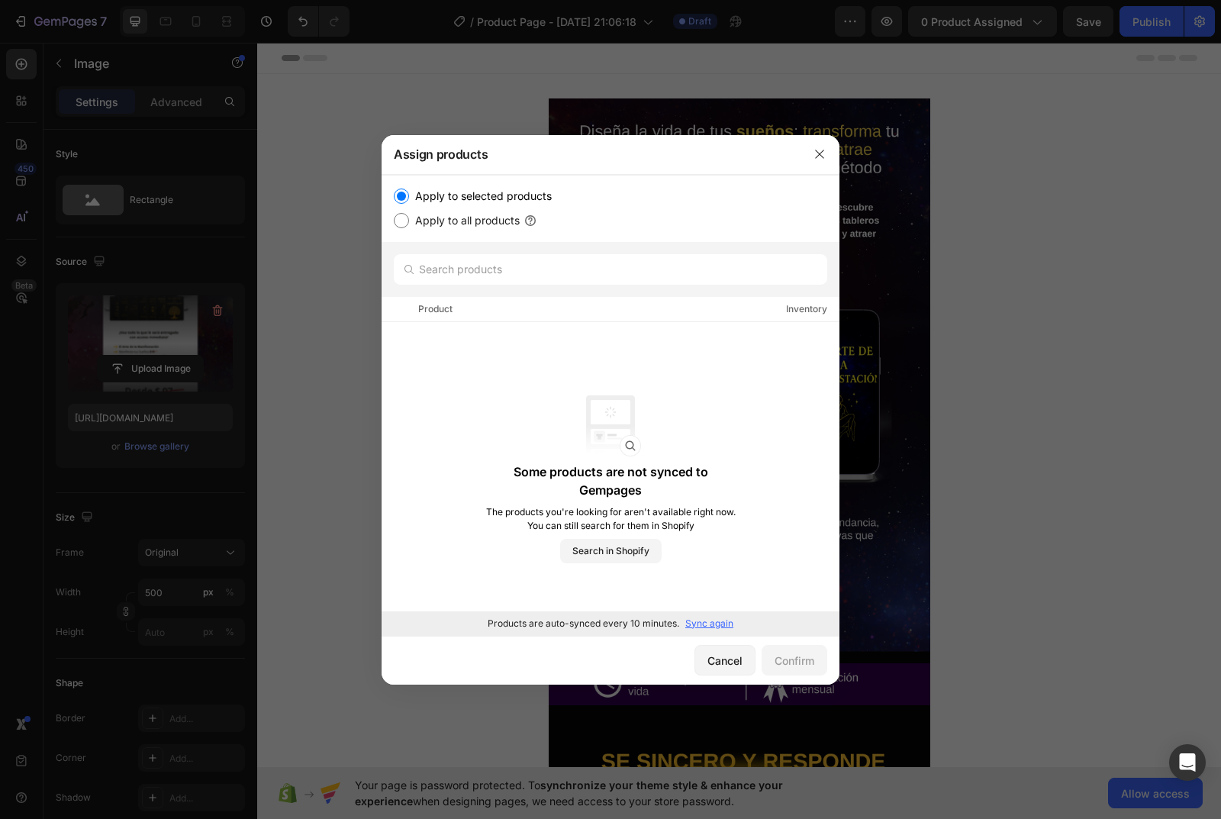
click at [708, 624] on p "Sync again" at bounding box center [709, 624] width 48 height 14
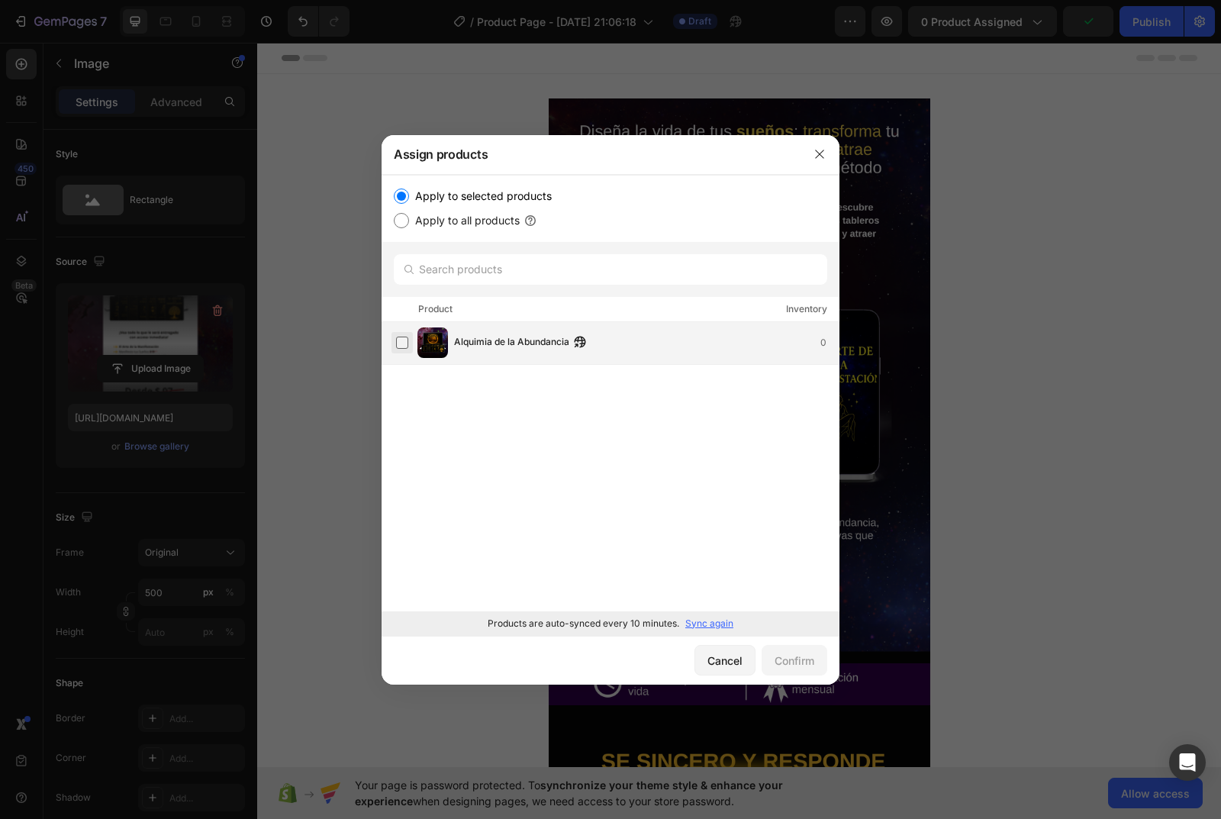
click at [405, 349] on label at bounding box center [402, 343] width 12 height 12
click at [779, 659] on div "Confirm" at bounding box center [795, 661] width 40 height 16
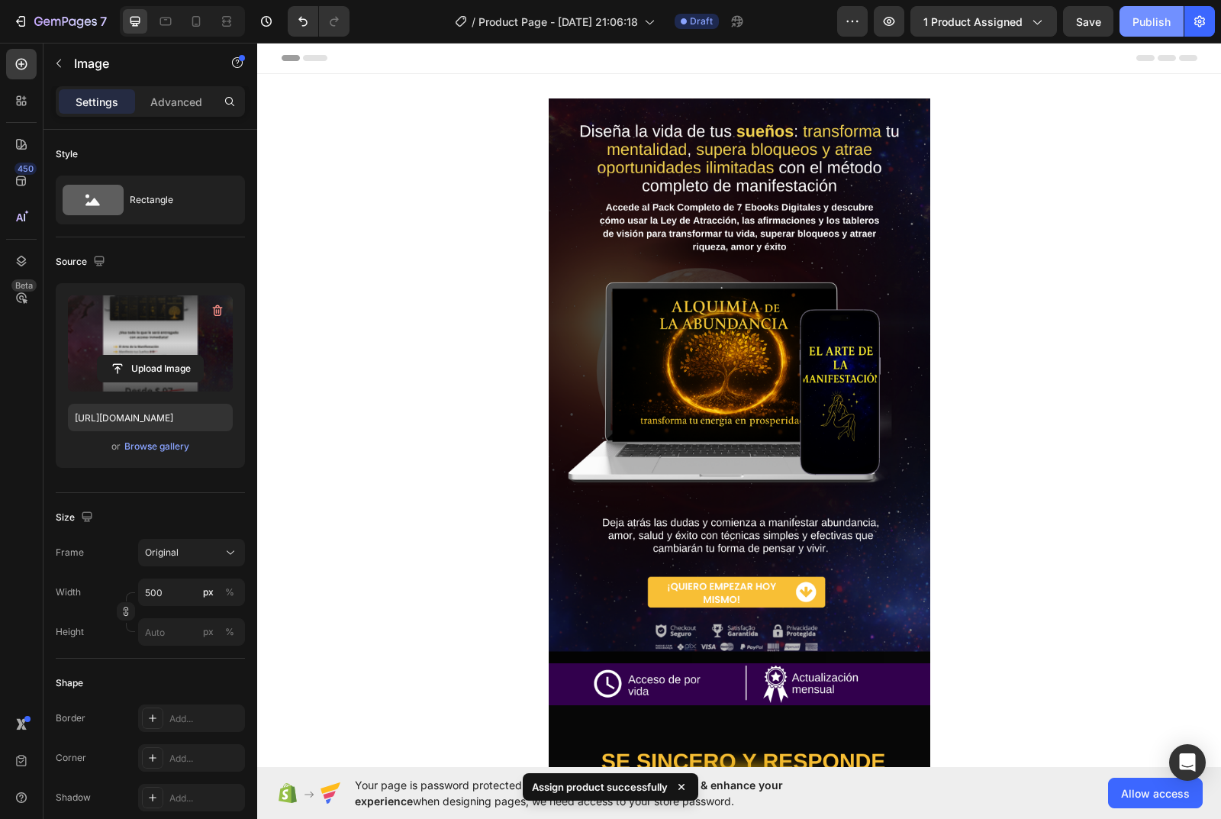
click at [1156, 19] on div "Publish" at bounding box center [1152, 22] width 38 height 16
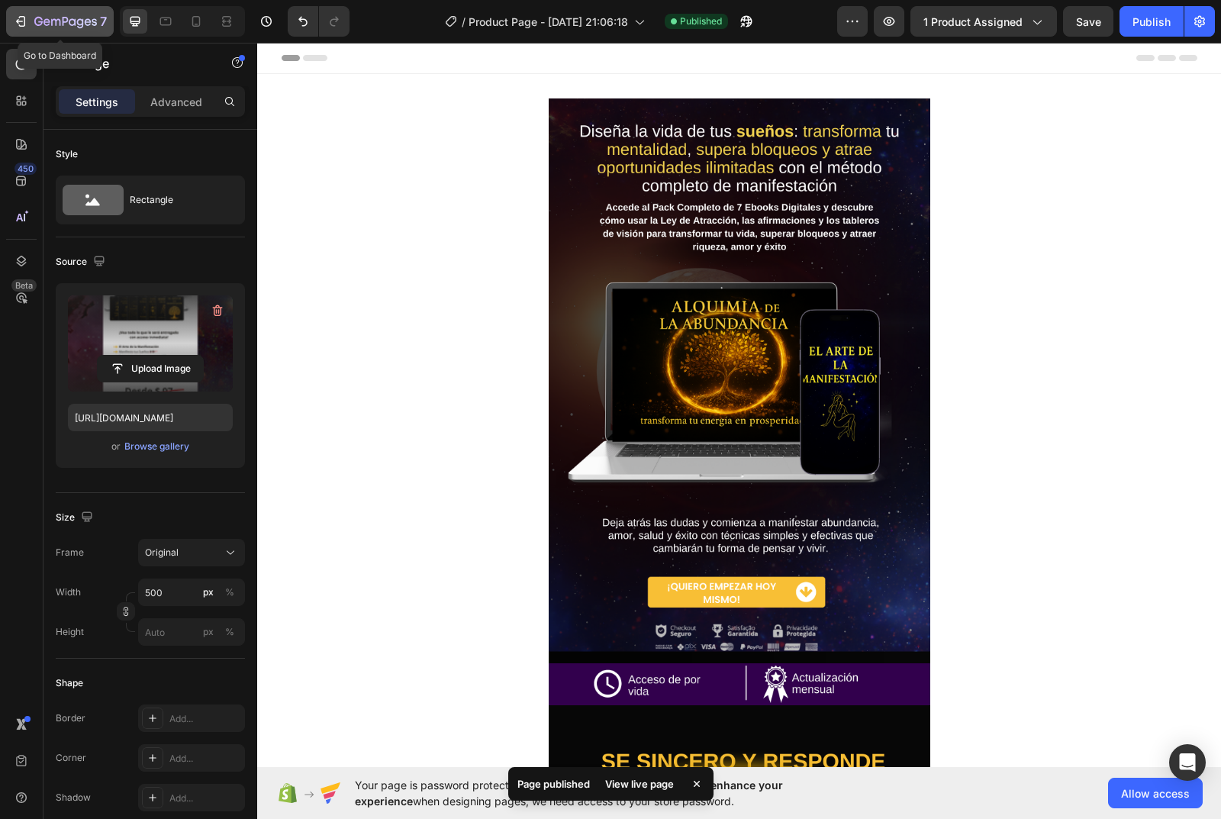
click at [21, 17] on icon "button" at bounding box center [22, 21] width 7 height 11
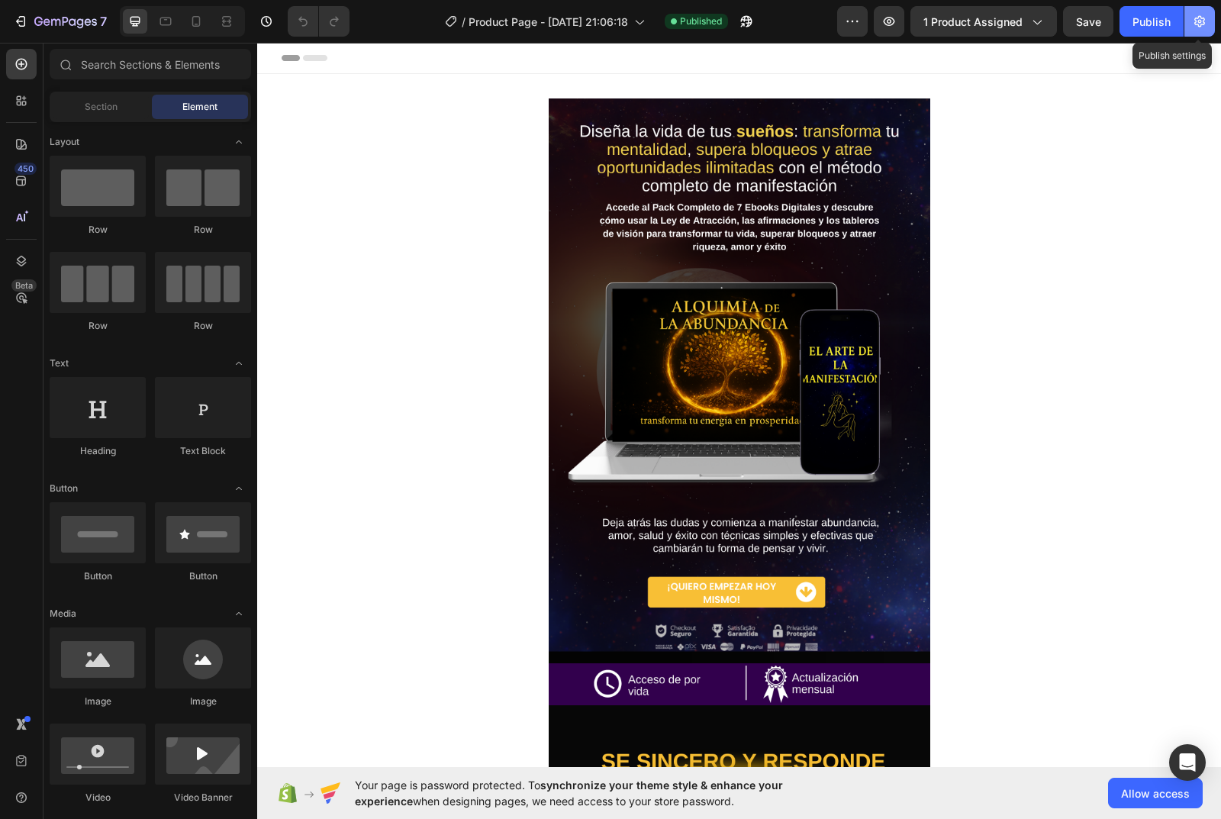
click at [1202, 27] on icon "button" at bounding box center [1199, 21] width 15 height 15
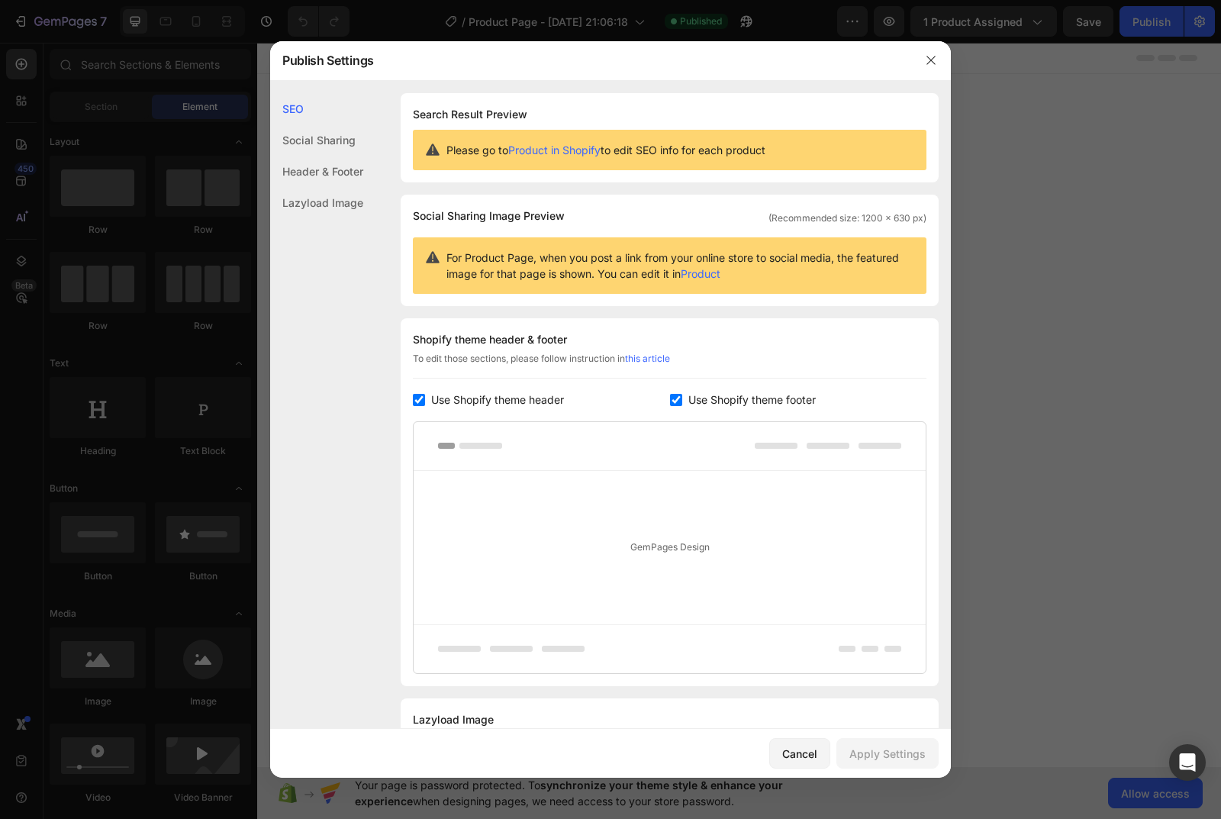
click at [670, 401] on input "checkbox" at bounding box center [676, 400] width 12 height 12
checkbox input "false"
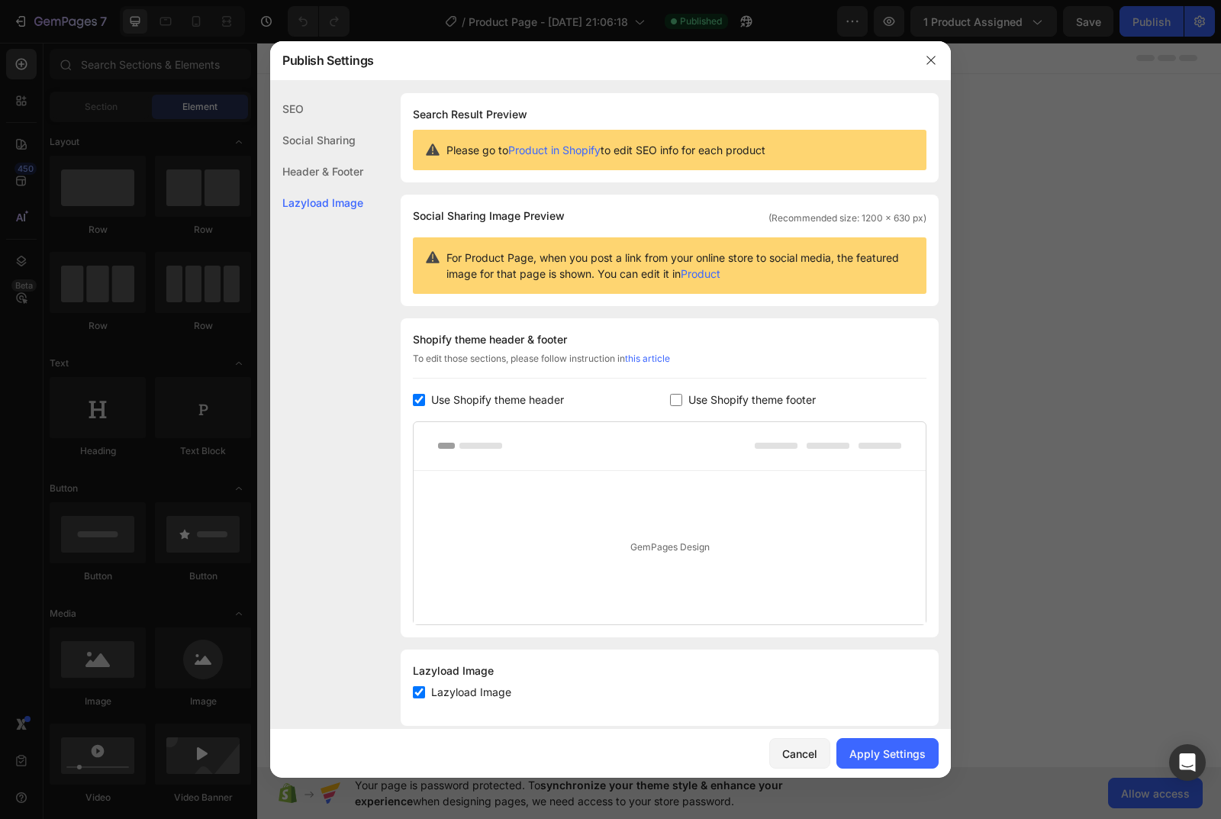
click at [417, 401] on input "checkbox" at bounding box center [419, 400] width 12 height 12
checkbox input "false"
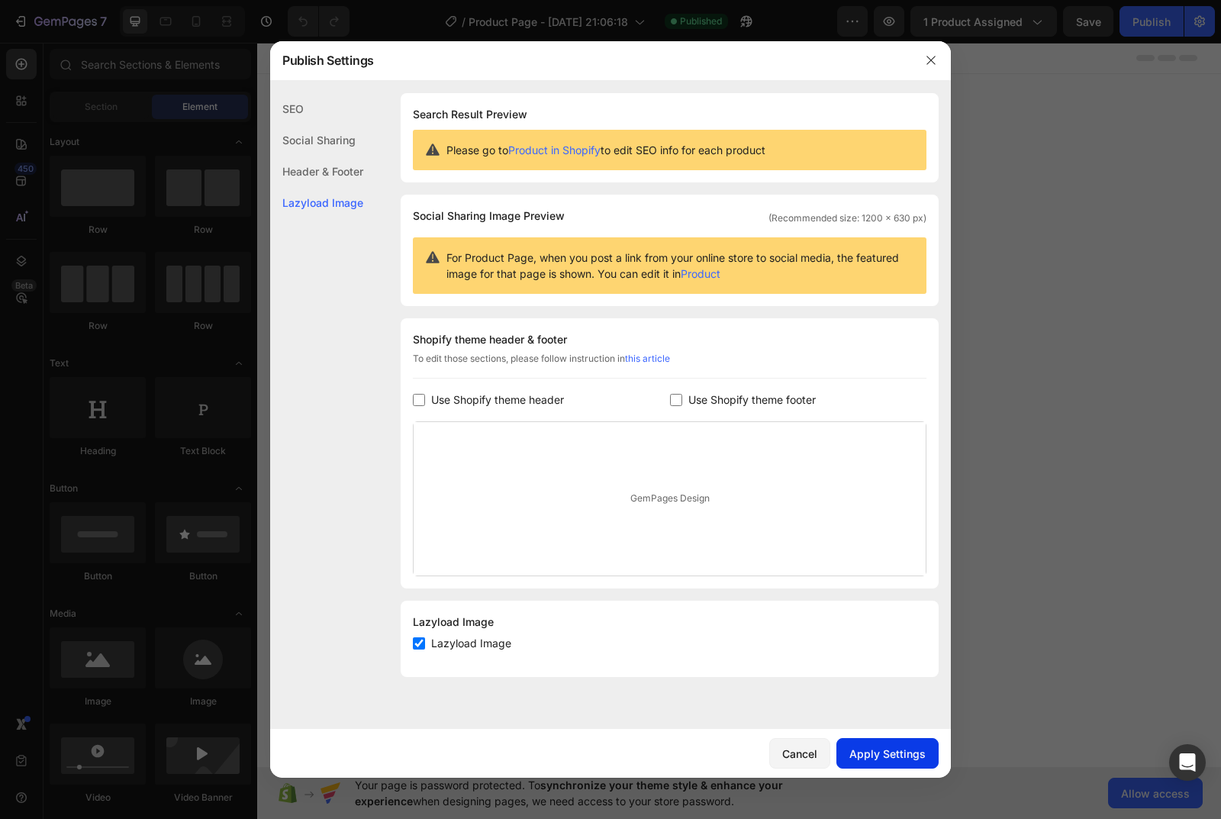
click at [905, 755] on div "Apply Settings" at bounding box center [888, 754] width 76 height 16
click at [937, 59] on icon "button" at bounding box center [931, 60] width 12 height 12
